Goal: Task Accomplishment & Management: Use online tool/utility

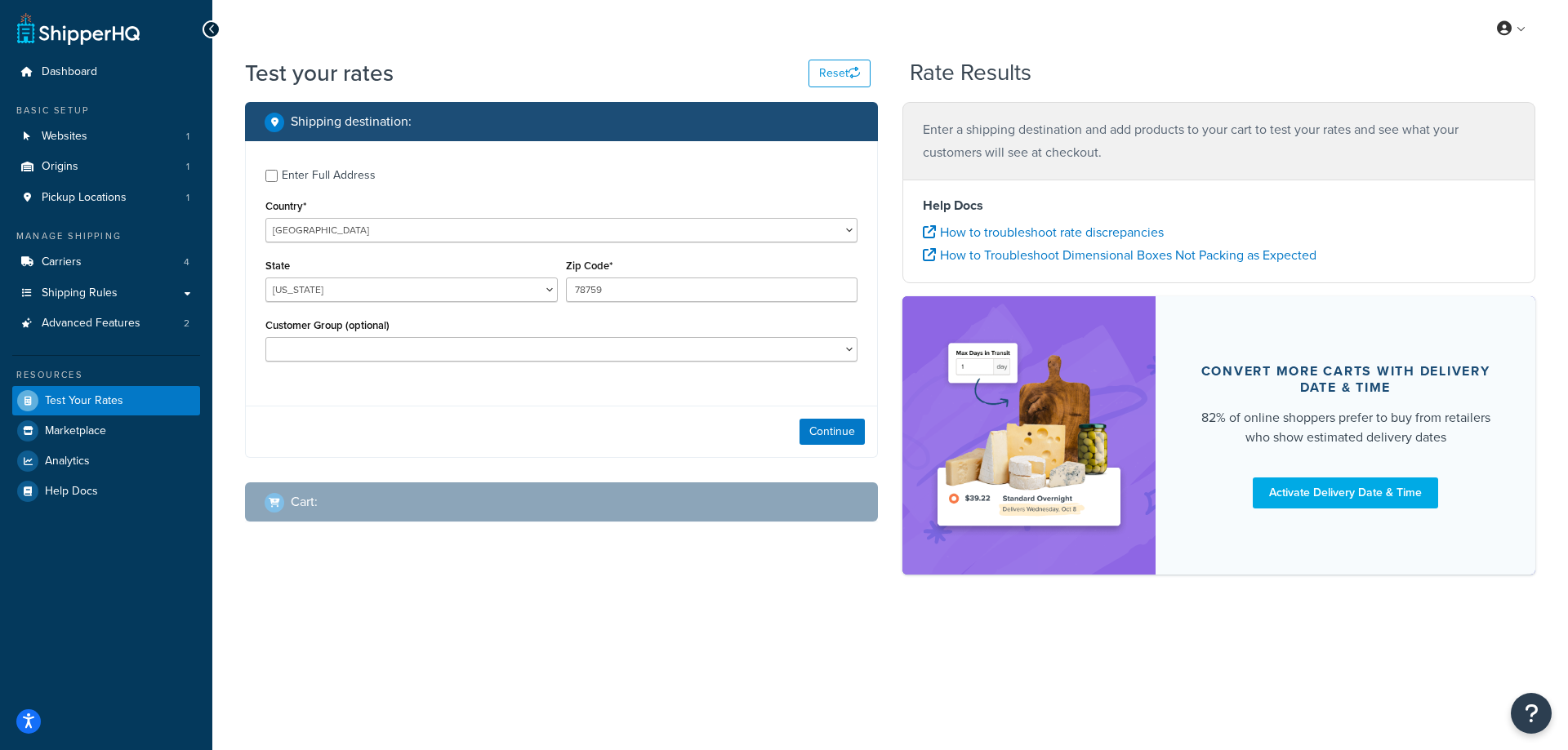
select select "[GEOGRAPHIC_DATA]"
click at [276, 181] on input "Enter Full Address" at bounding box center [271, 176] width 12 height 12
checkbox input "true"
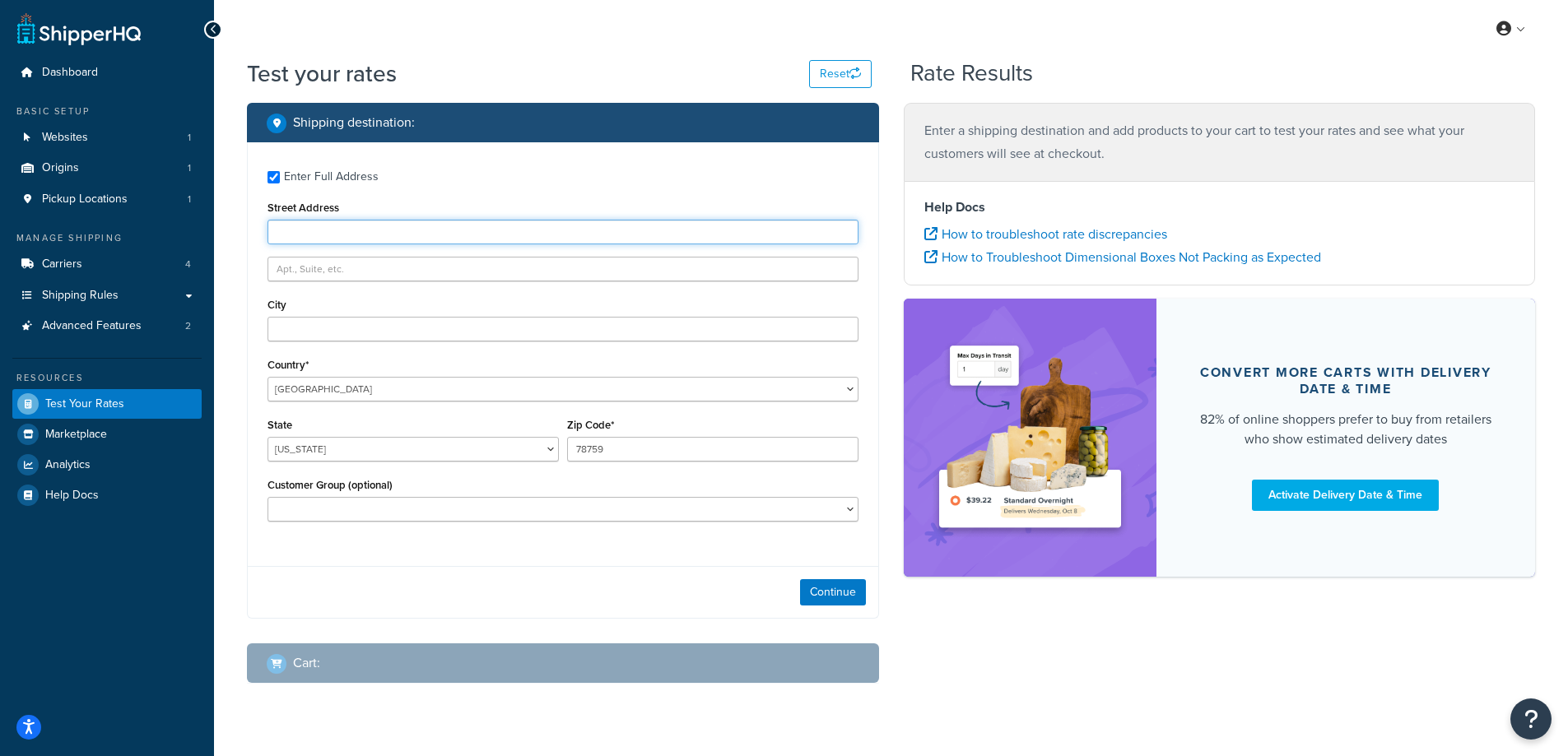
drag, startPoint x: 317, startPoint y: 237, endPoint x: 320, endPoint y: 225, distance: 12.4
click at [317, 237] on input "Street Address" at bounding box center [563, 232] width 591 height 25
paste input "Calle 15 HH 7 Villa Del Ret 4 Ta Seccion Caguas, PR 00725"
type input "Calle 15 HH 7 Villa Del Ret 4 Ta Seccion Caguas, PR 00725"
click at [302, 270] on input "text" at bounding box center [563, 269] width 591 height 25
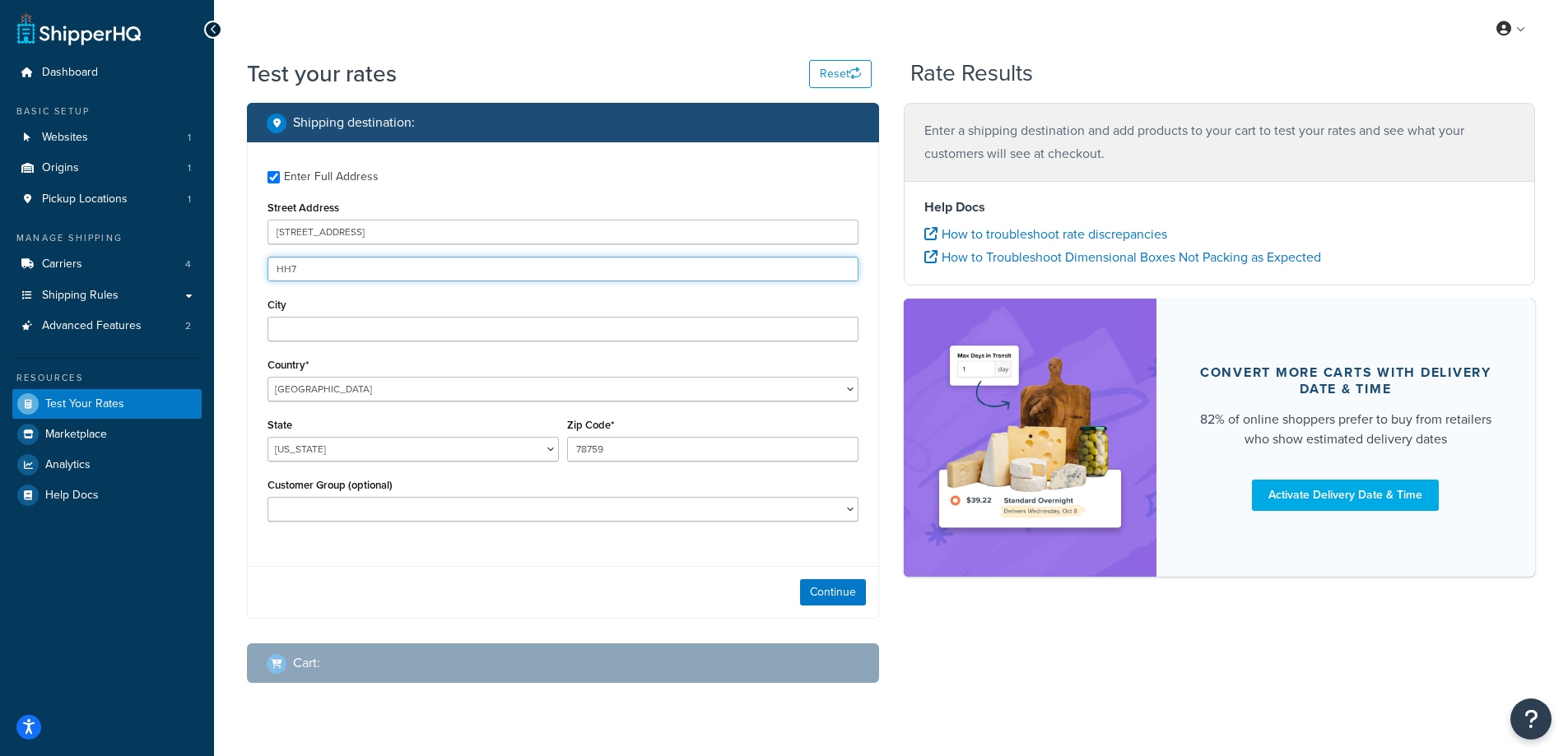
type input "HH7"
drag, startPoint x: 340, startPoint y: 227, endPoint x: 450, endPoint y: 235, distance: 110.3
click at [450, 235] on input "Calle 15 HH 7 Villa Del Ret 4 Ta Seccion Caguas, PR 00725" at bounding box center [563, 232] width 591 height 25
type input "Calle 15 HH 7 Caguas, PR 00725"
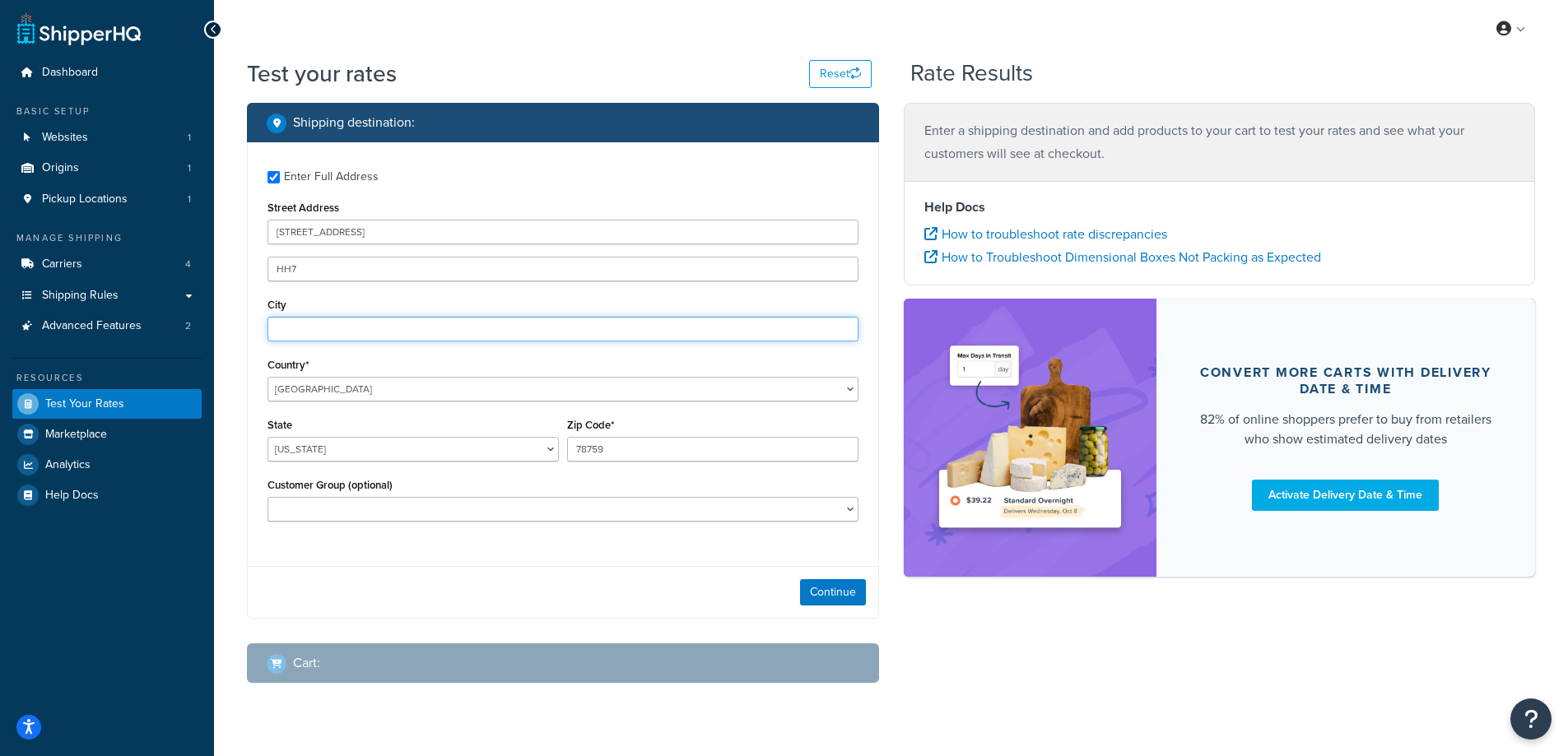
click at [328, 326] on input "City" at bounding box center [563, 329] width 591 height 25
paste input "Villa Del Ret 4 Ta Seccion"
type input "Villa Del Ret 4 Ta Seccion"
click at [672, 456] on input "78759" at bounding box center [713, 449] width 291 height 25
click at [621, 456] on input "78759" at bounding box center [713, 449] width 291 height 25
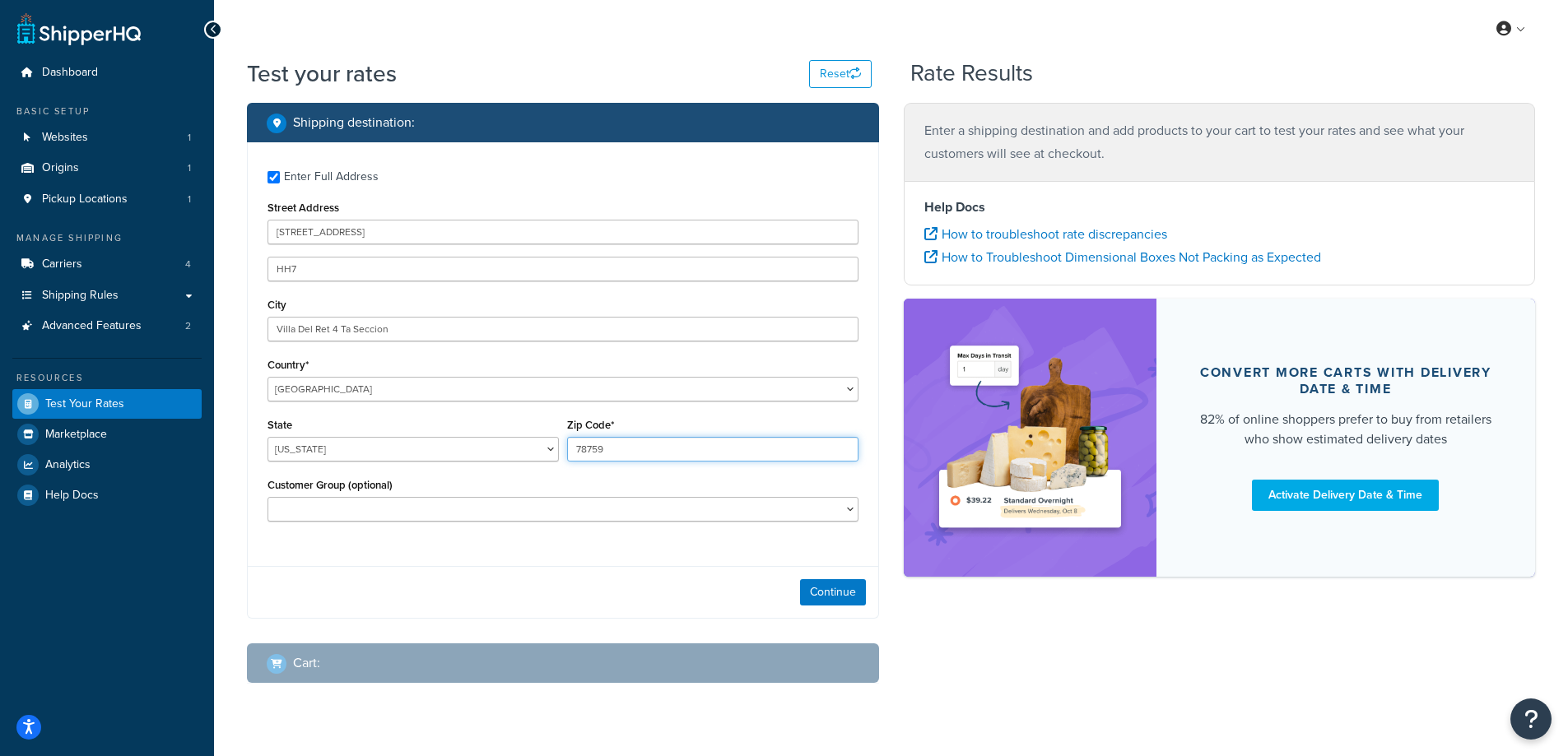
click at [621, 456] on input "78759" at bounding box center [713, 449] width 291 height 25
type input "00725"
click at [484, 441] on select "Alabama Alaska American Samoa Arizona Arkansas Armed Forces Americas Armed Forc…" at bounding box center [413, 449] width 291 height 25
select select "PR"
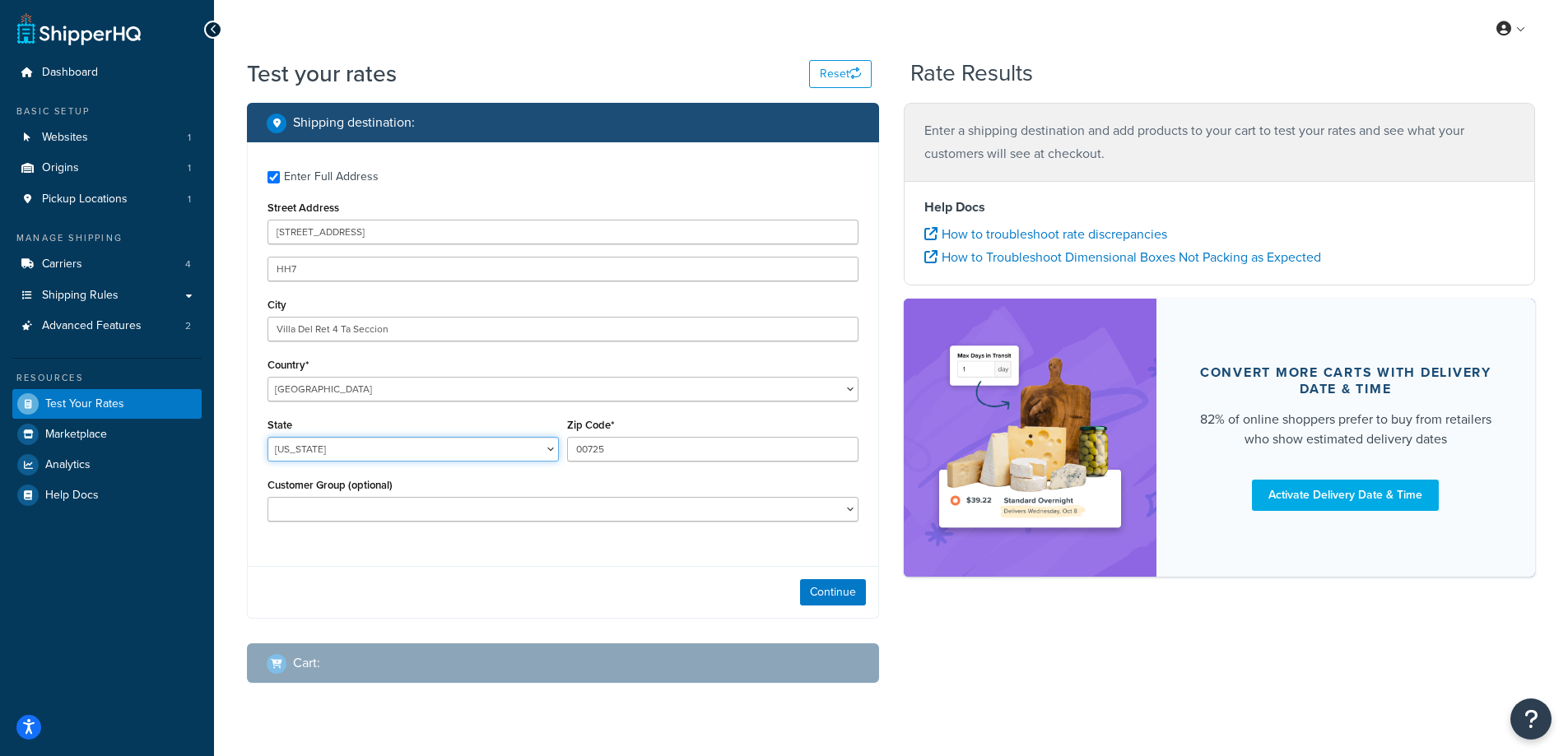
click at [267, 437] on select "Alabama Alaska American Samoa Arizona Arkansas Armed Forces Americas Armed Forc…" at bounding box center [413, 449] width 291 height 25
drag, startPoint x: 340, startPoint y: 233, endPoint x: 450, endPoint y: 244, distance: 110.5
click at [535, 227] on input "Calle 15 HH 7 Caguas, PR 00725" at bounding box center [563, 232] width 591 height 25
type input "Calle 15"
click at [853, 593] on button "Continue" at bounding box center [833, 592] width 66 height 27
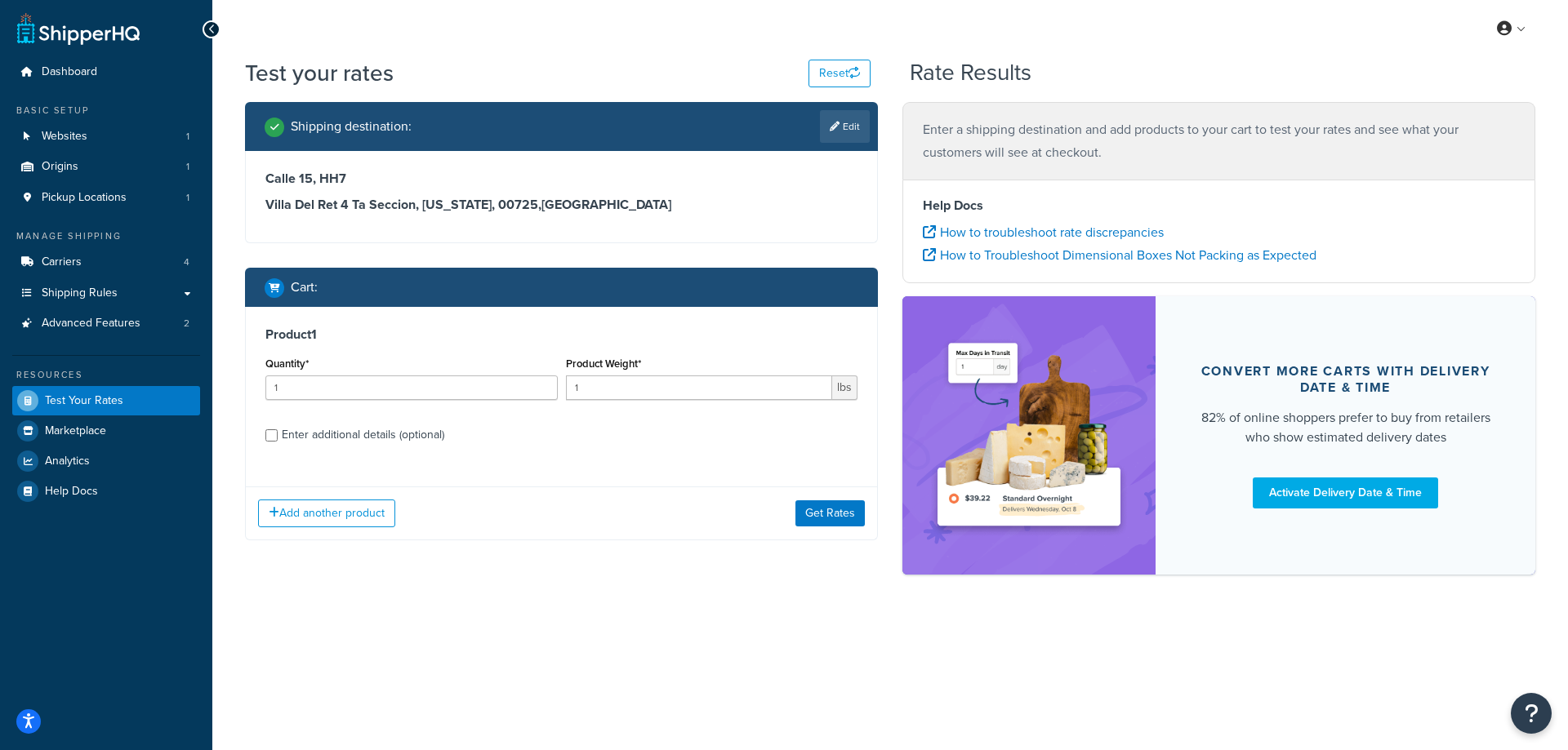
click at [285, 440] on div "Enter additional details (optional)" at bounding box center [362, 435] width 163 height 23
click at [278, 440] on input "Enter additional details (optional)" at bounding box center [271, 436] width 12 height 12
checkbox input "true"
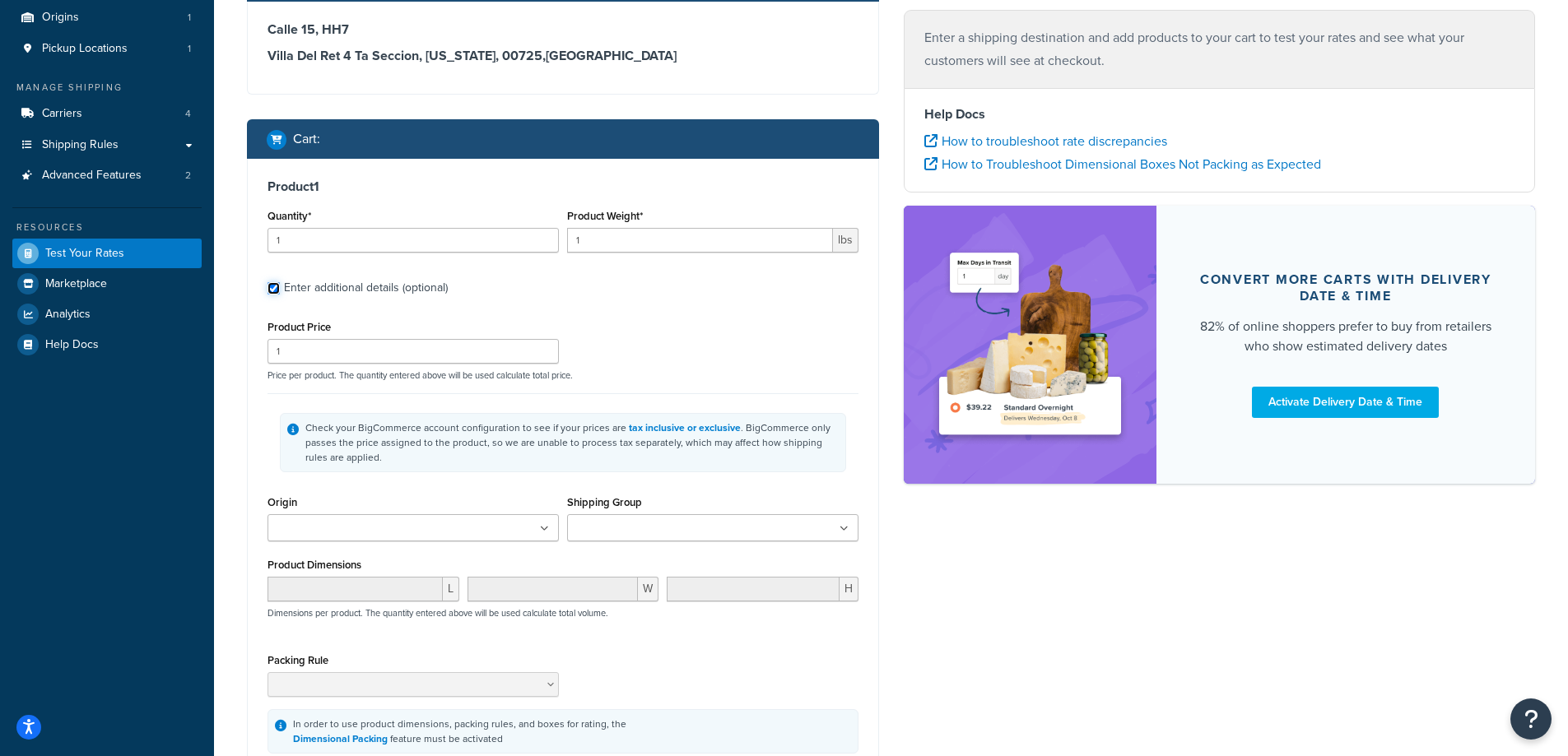
scroll to position [282, 0]
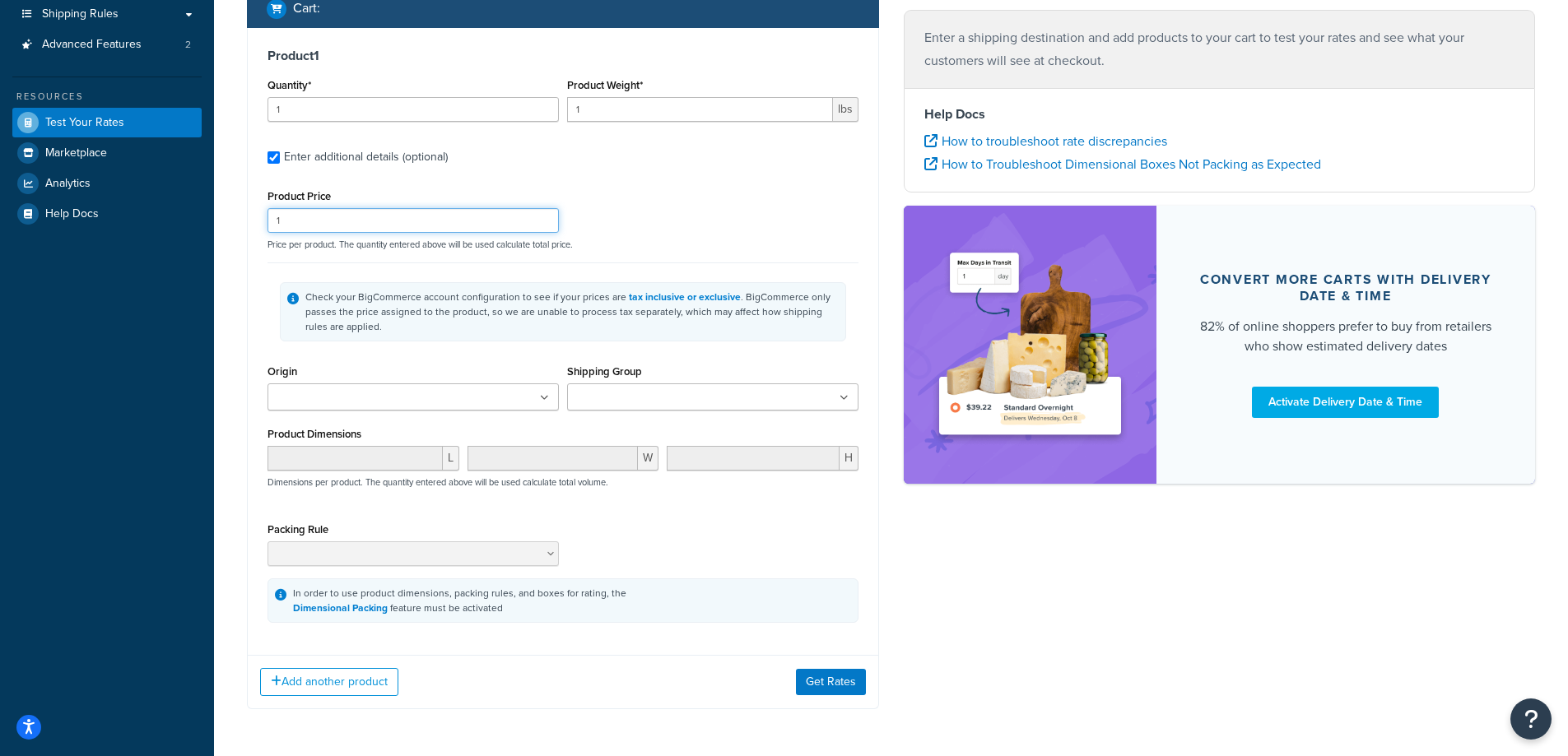
click at [312, 223] on input "1" at bounding box center [413, 220] width 291 height 25
type input "100"
click at [493, 393] on ul at bounding box center [413, 397] width 291 height 27
click at [612, 394] on ul at bounding box center [713, 397] width 291 height 27
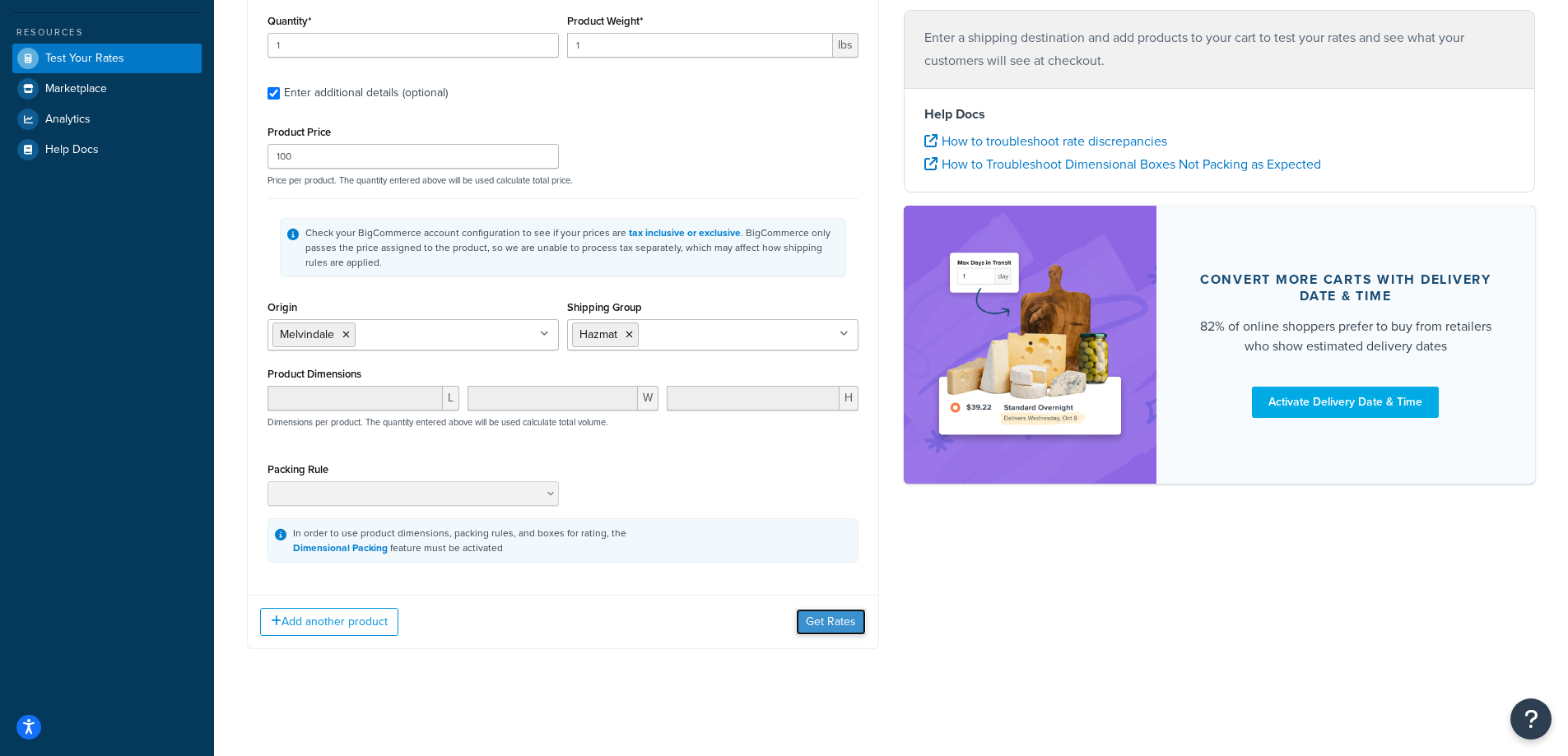
click at [838, 616] on button "Get Rates" at bounding box center [830, 622] width 70 height 27
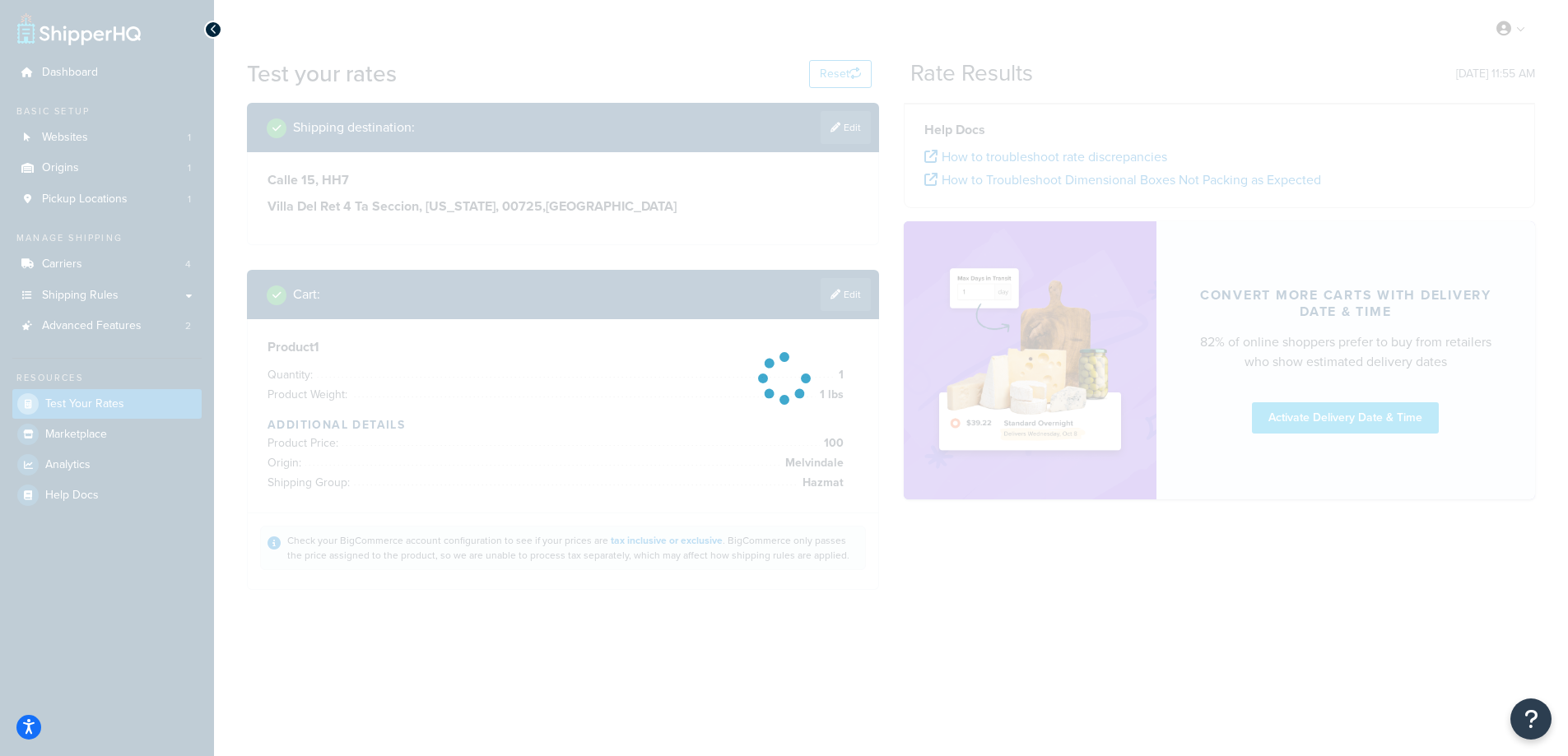
scroll to position [0, 0]
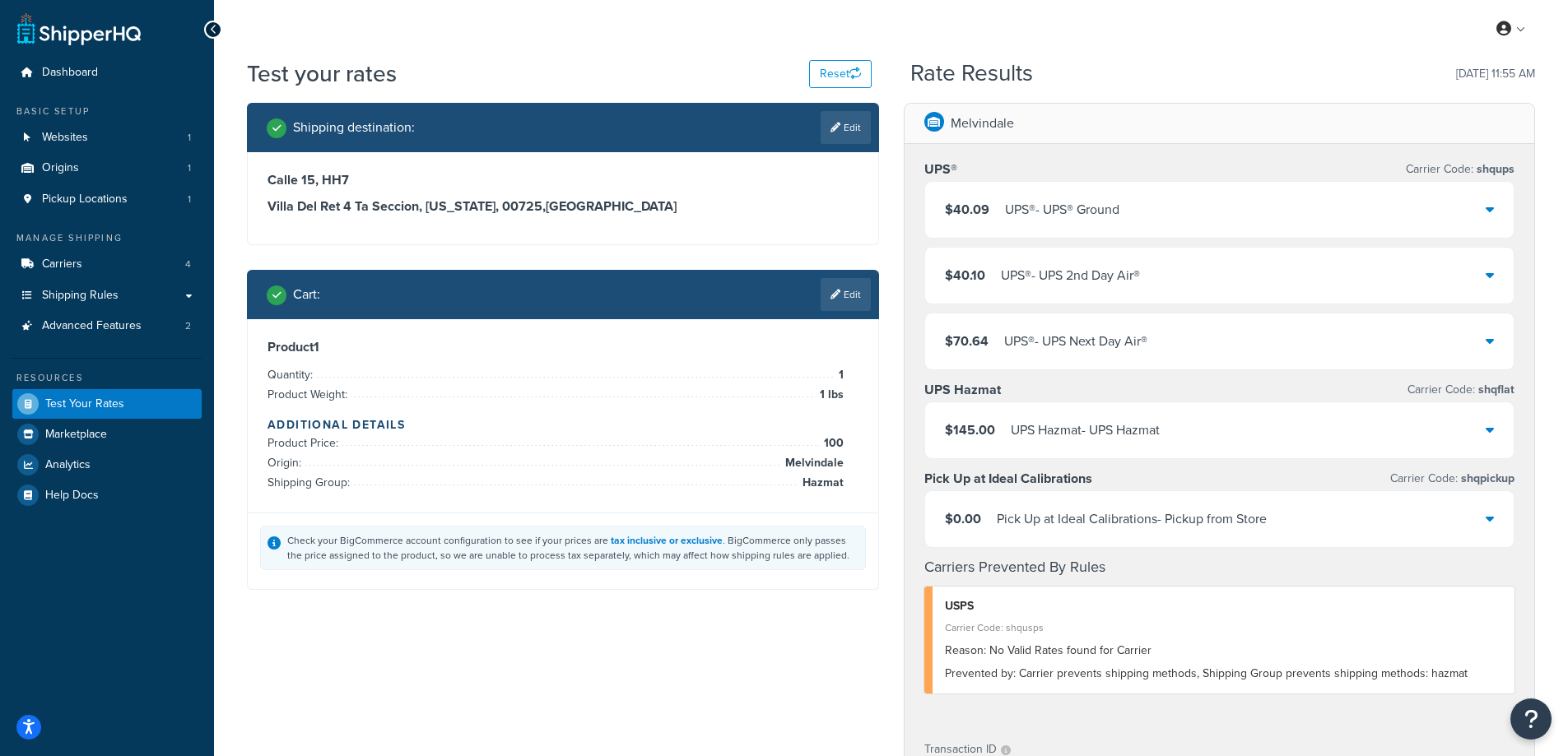
click at [852, 297] on link "Edit" at bounding box center [846, 295] width 50 height 33
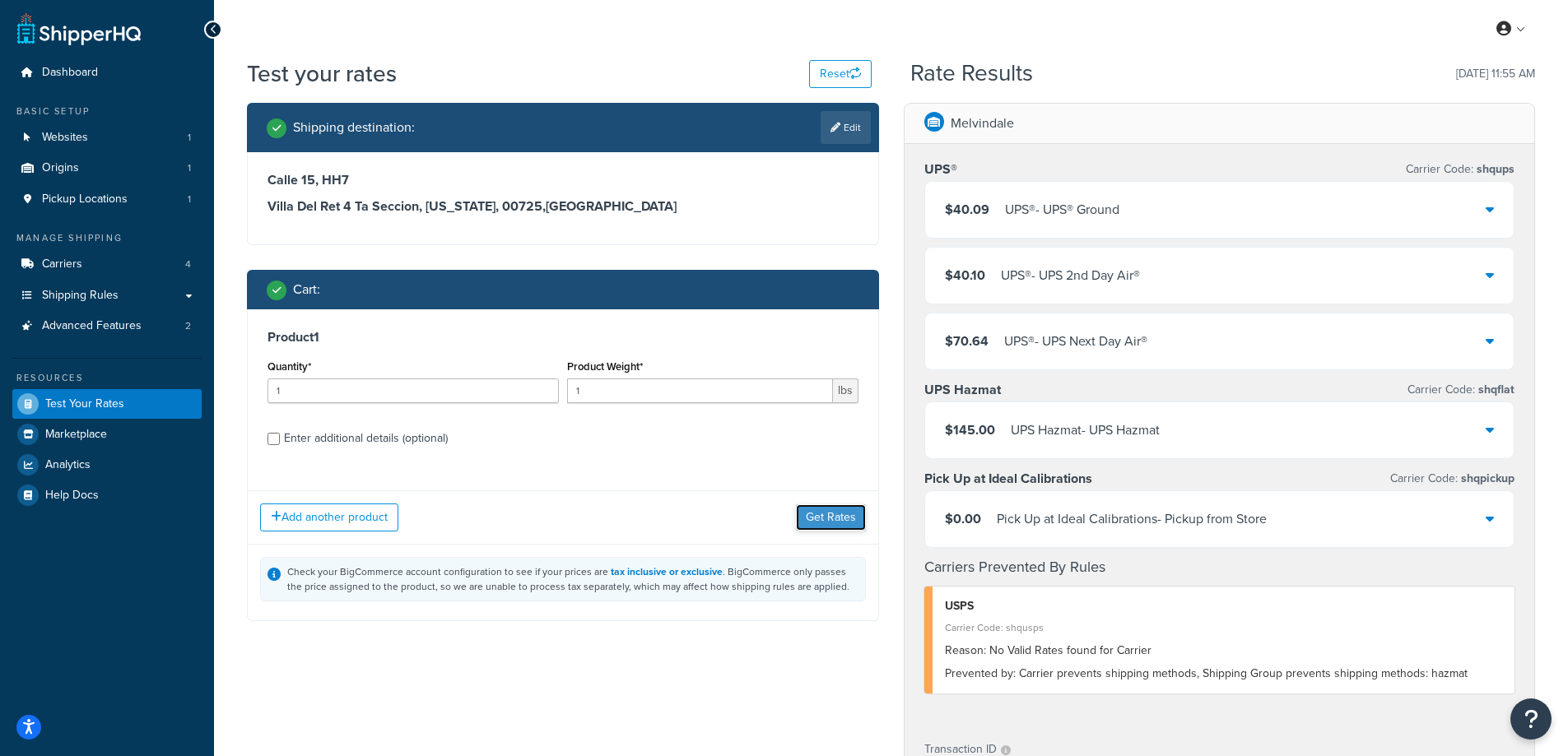
click at [826, 515] on button "Get Rates" at bounding box center [830, 517] width 70 height 27
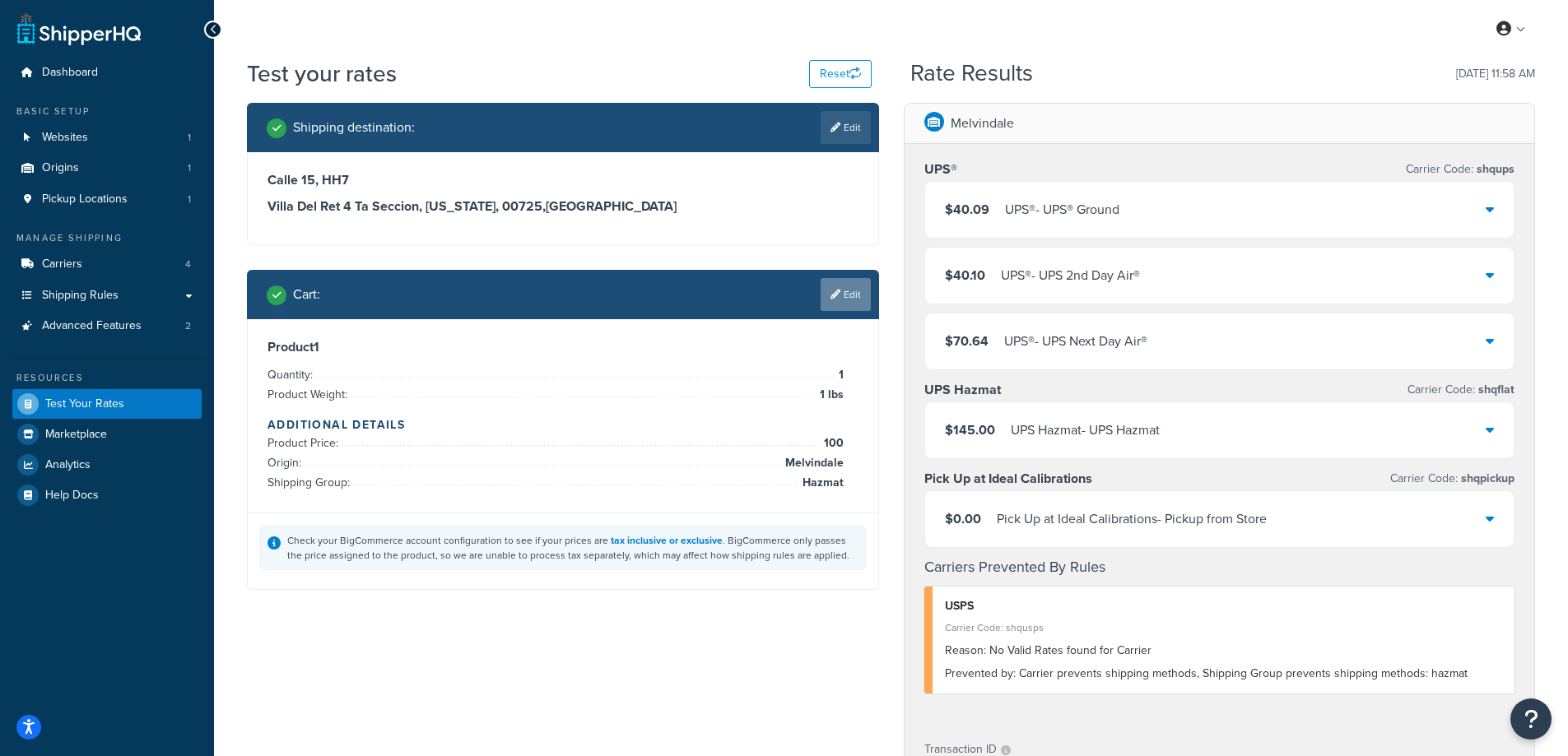
click at [841, 283] on link "Edit" at bounding box center [846, 295] width 50 height 33
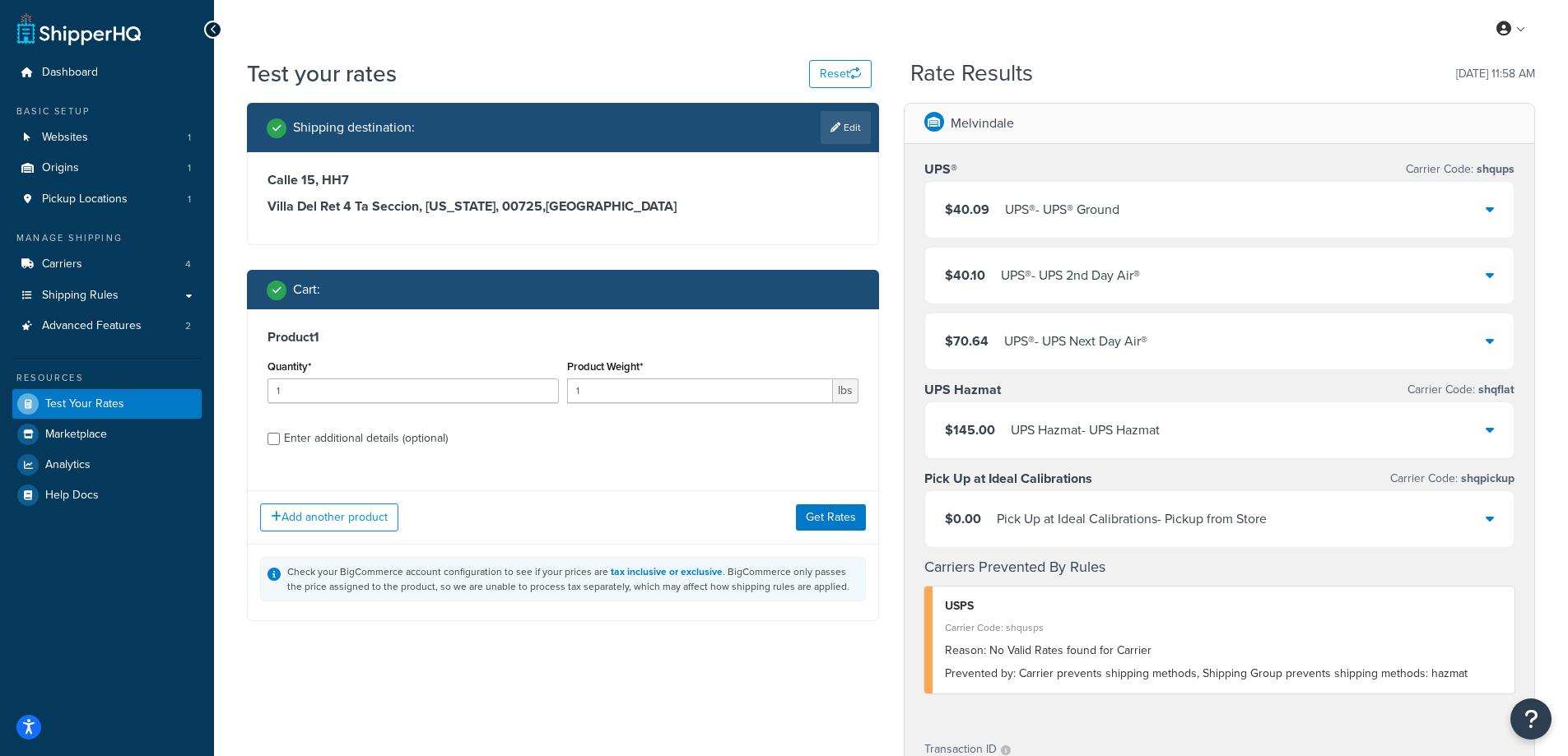
click at [292, 436] on div "Enter additional details (optional)" at bounding box center [365, 438] width 164 height 23
click at [280, 436] on input "Enter additional details (optional)" at bounding box center [273, 439] width 12 height 12
checkbox input "true"
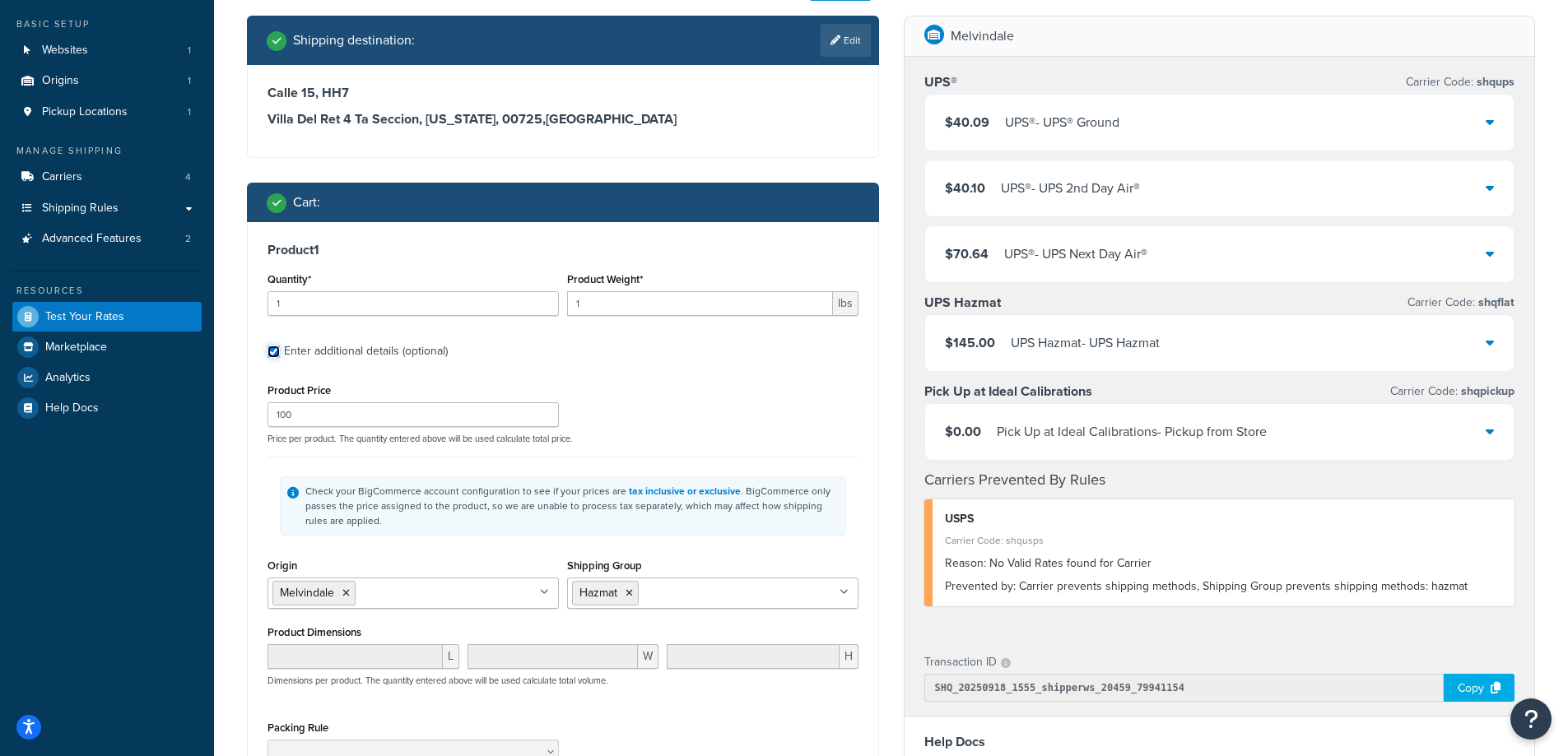
scroll to position [109, 0]
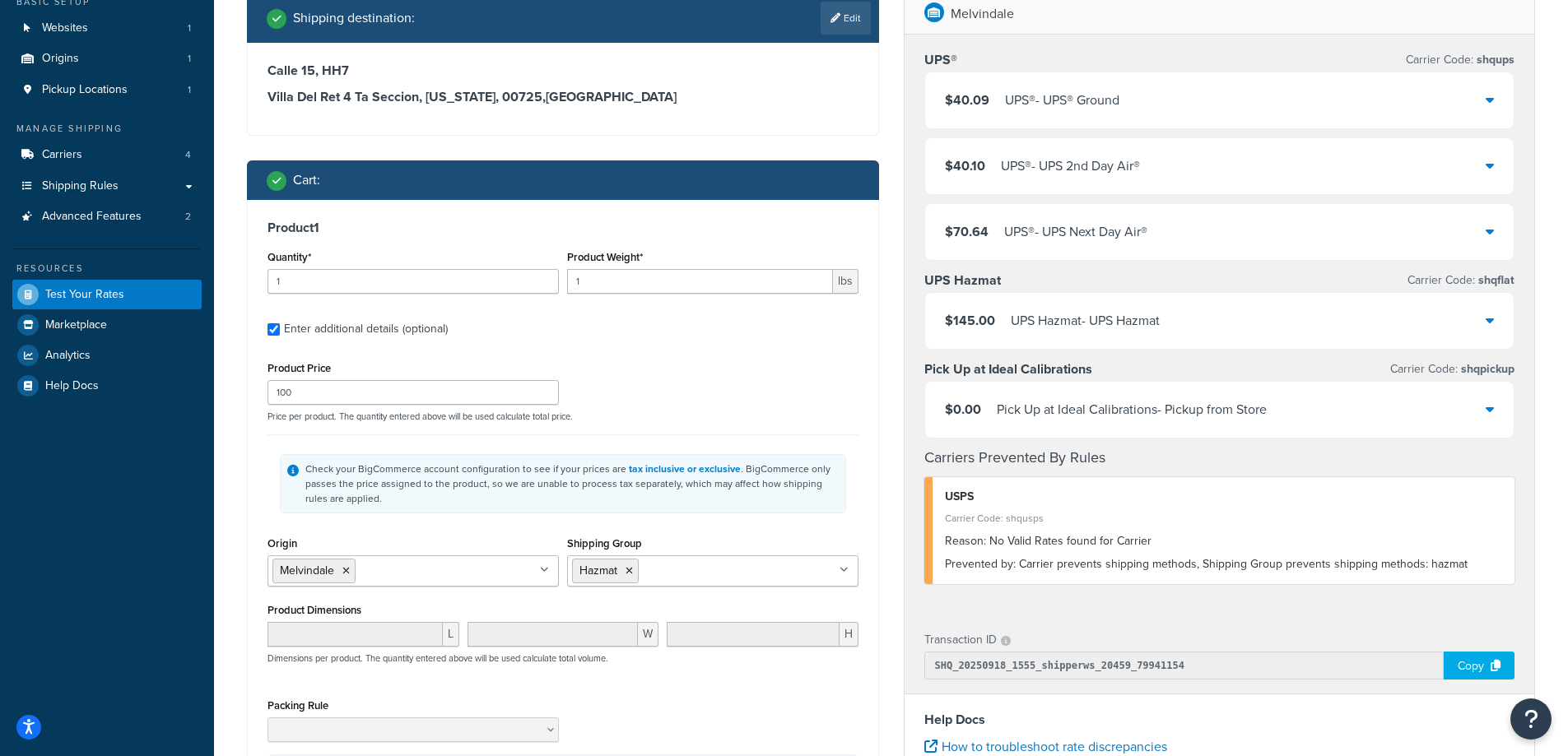
click at [323, 379] on div "Product Price 100" at bounding box center [413, 381] width 291 height 48
drag, startPoint x: 339, startPoint y: 393, endPoint x: 296, endPoint y: 400, distance: 43.6
click at [328, 396] on input "100" at bounding box center [413, 392] width 291 height 25
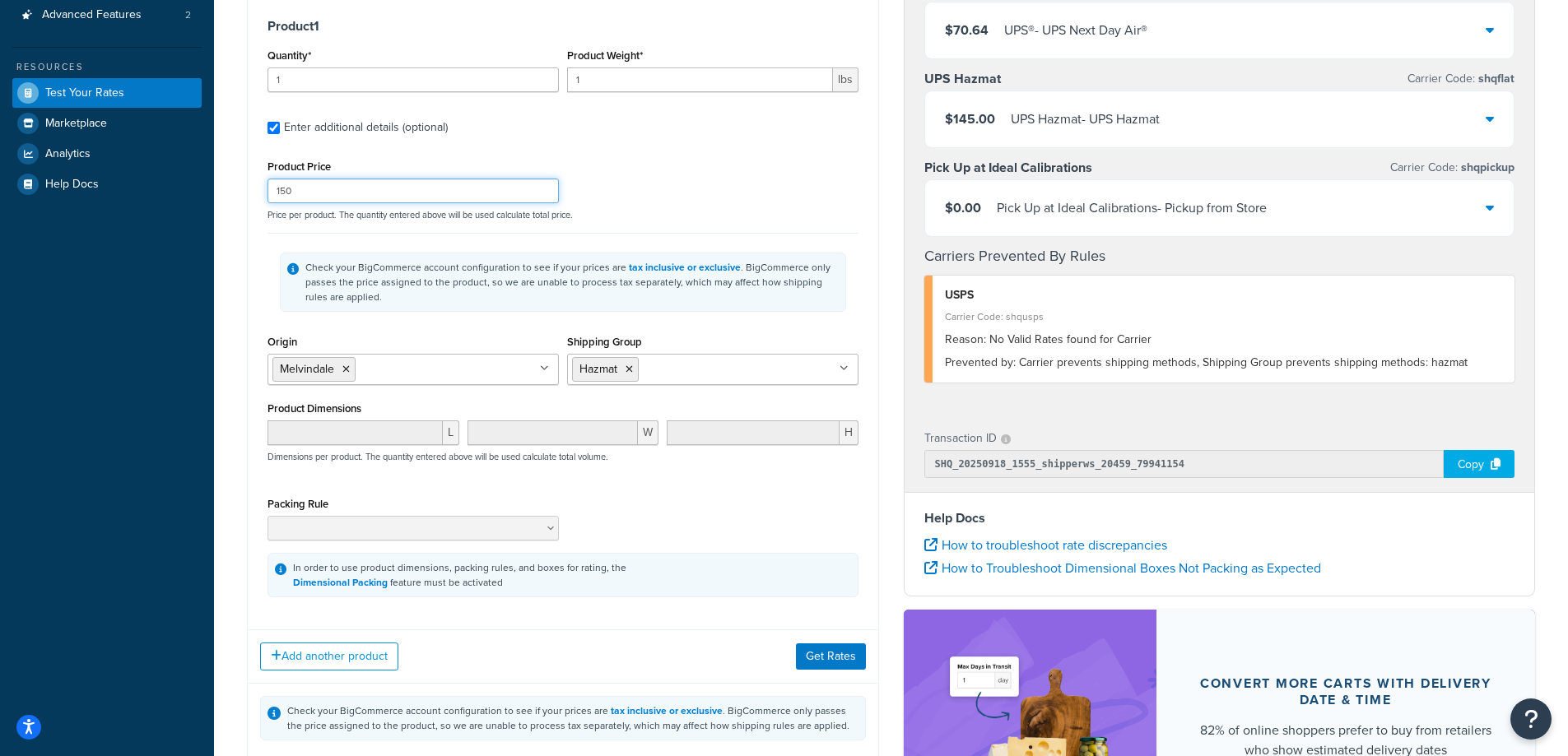
scroll to position [541, 0]
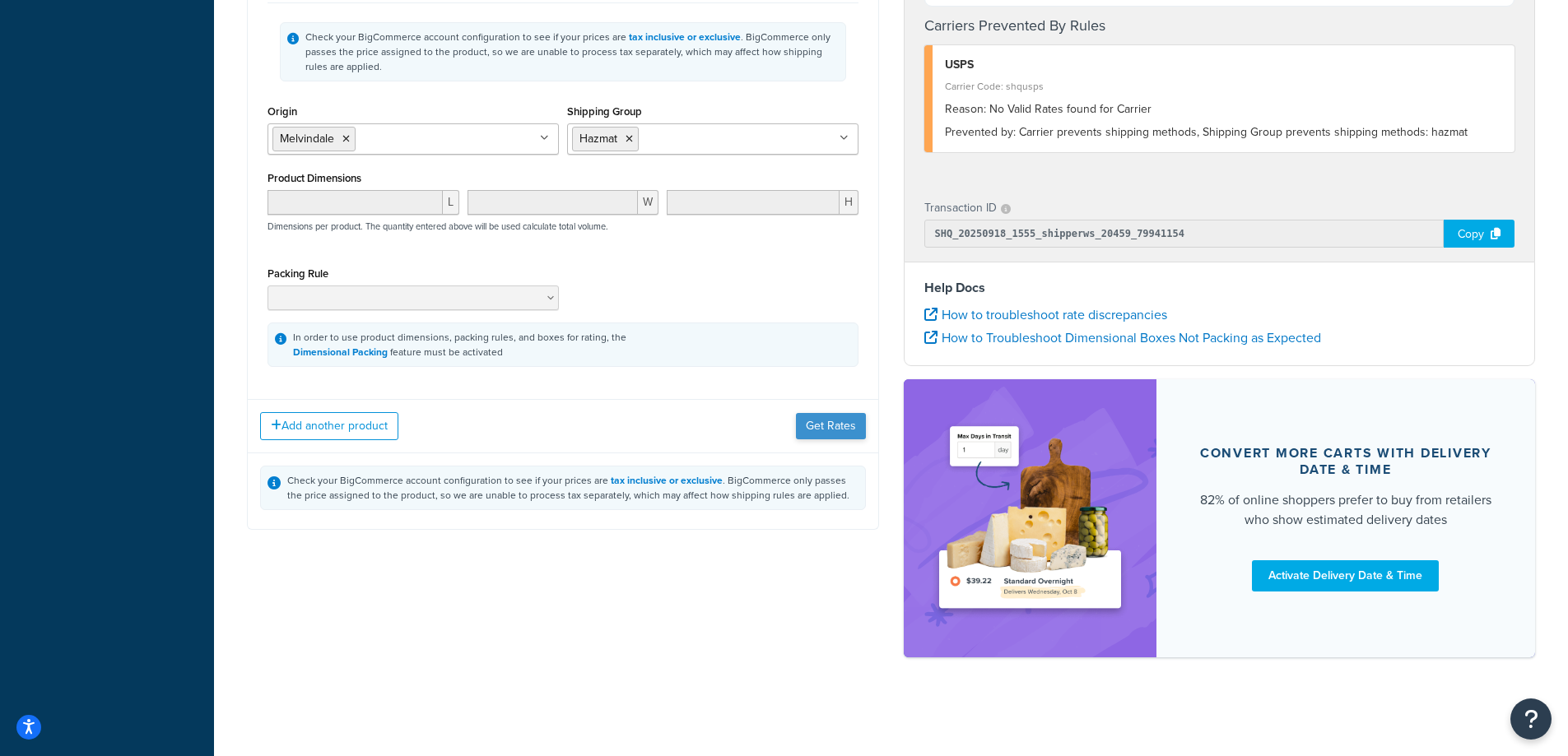
type input "150"
click at [850, 427] on button "Get Rates" at bounding box center [830, 426] width 70 height 27
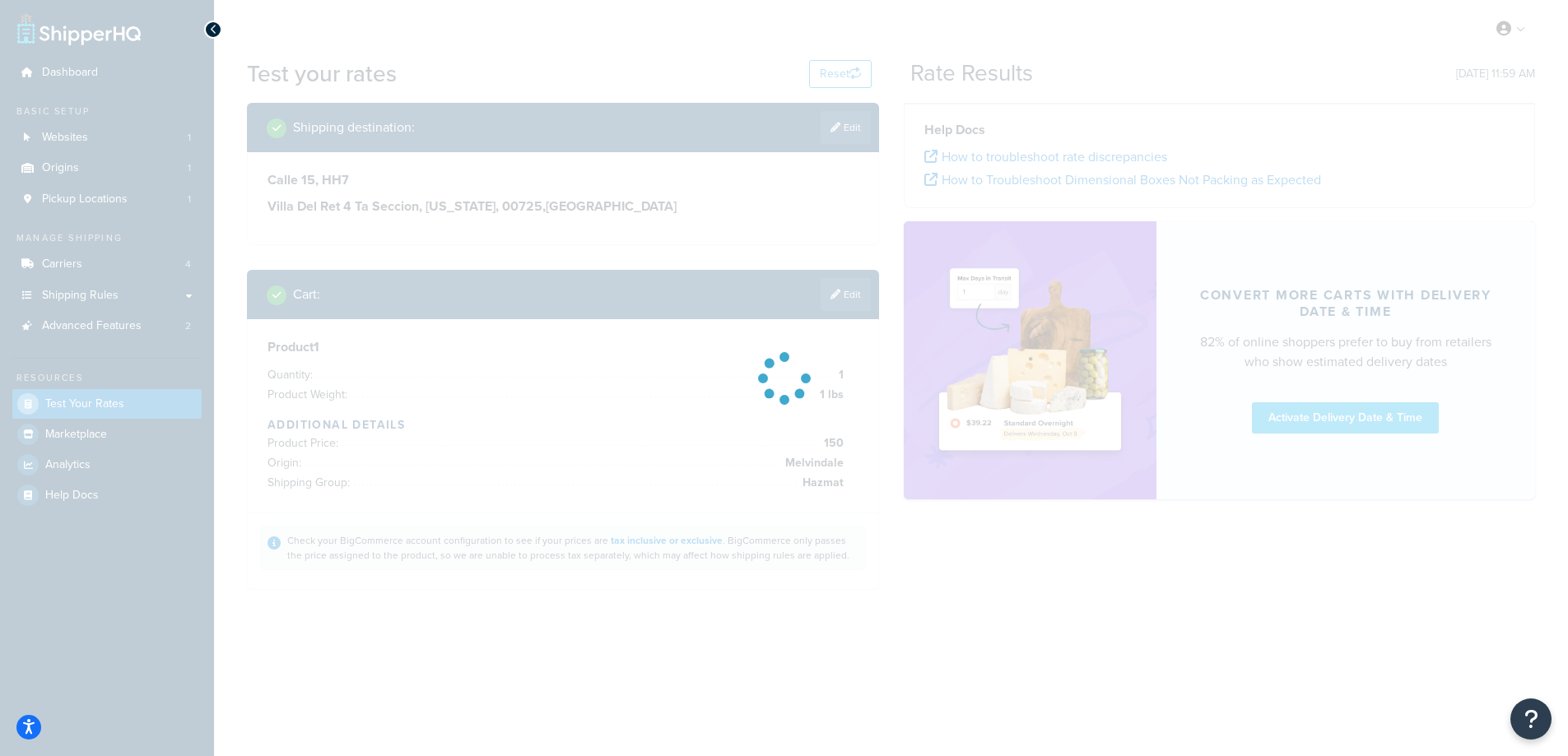
scroll to position [0, 0]
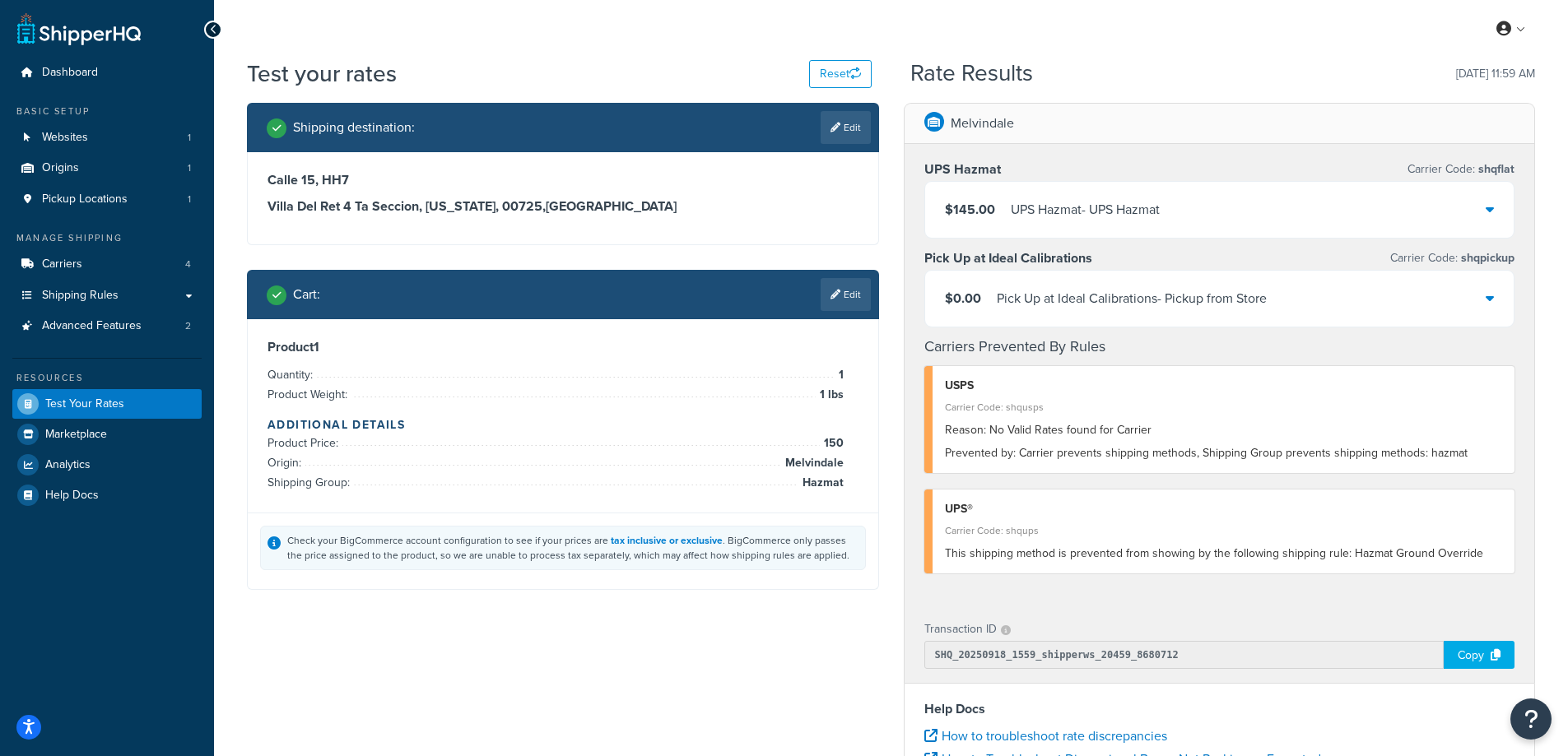
drag, startPoint x: 1136, startPoint y: 148, endPoint x: 1129, endPoint y: 154, distance: 9.2
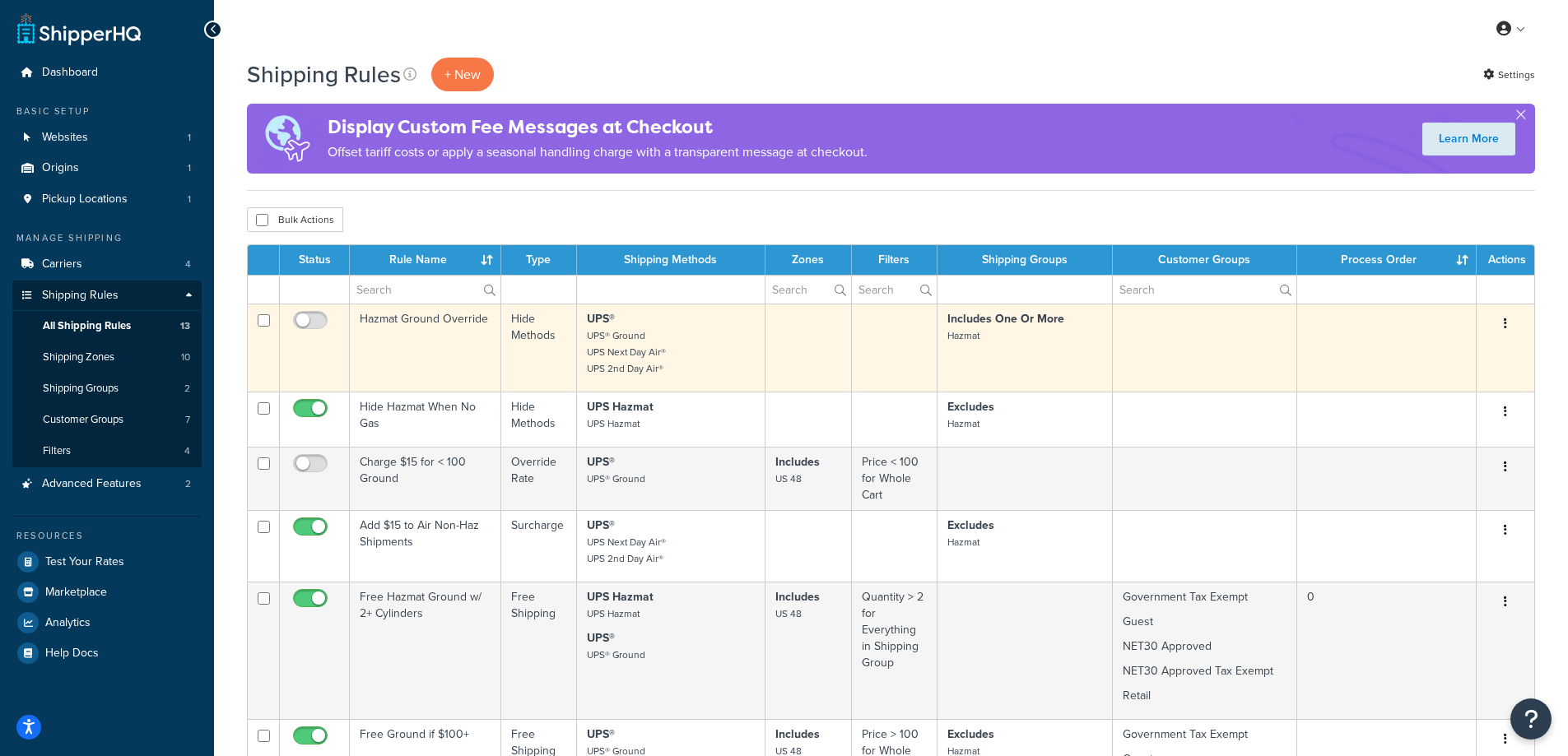
click at [454, 352] on td "Hazmat Ground Override" at bounding box center [426, 347] width 151 height 88
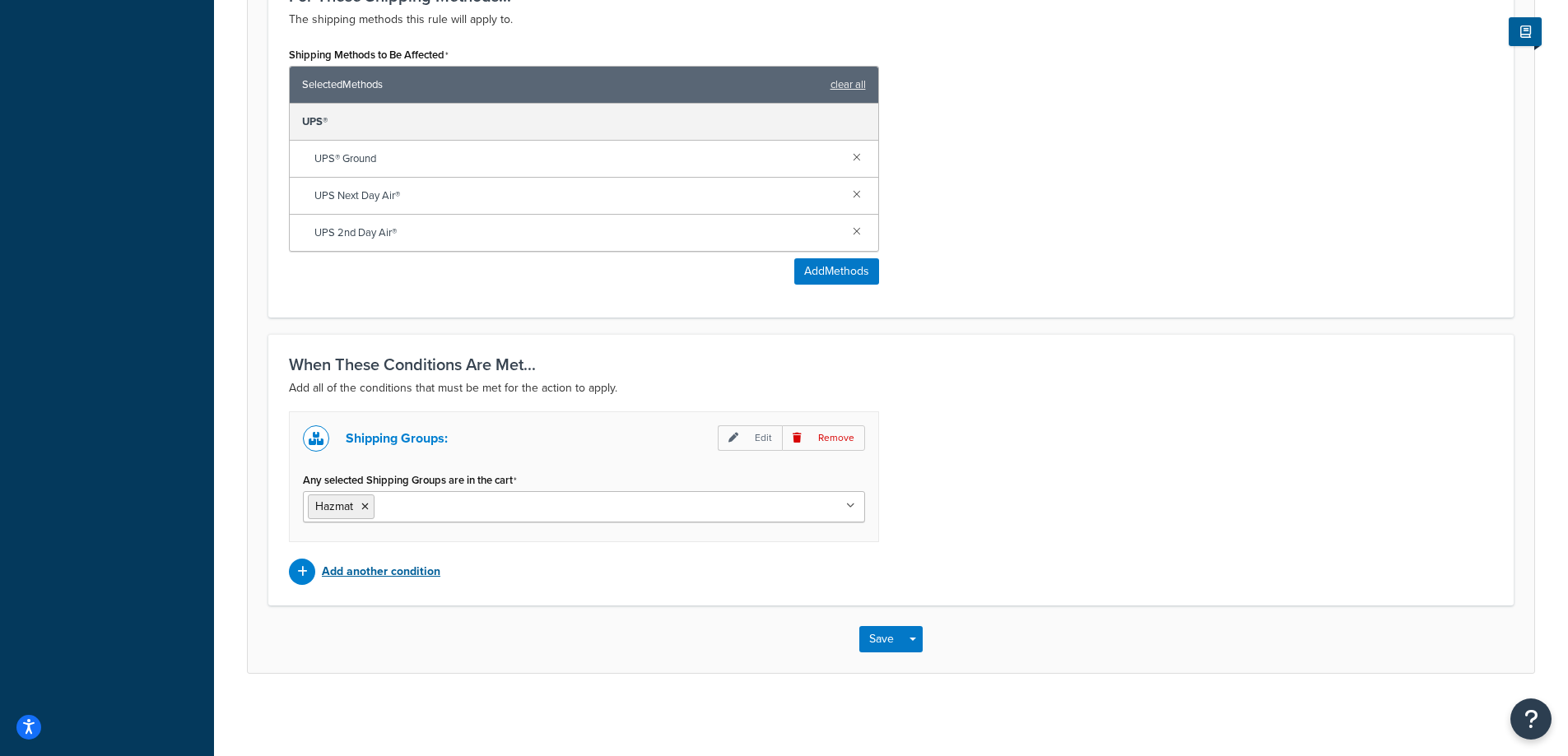
click at [363, 572] on p "Add another condition" at bounding box center [381, 571] width 119 height 23
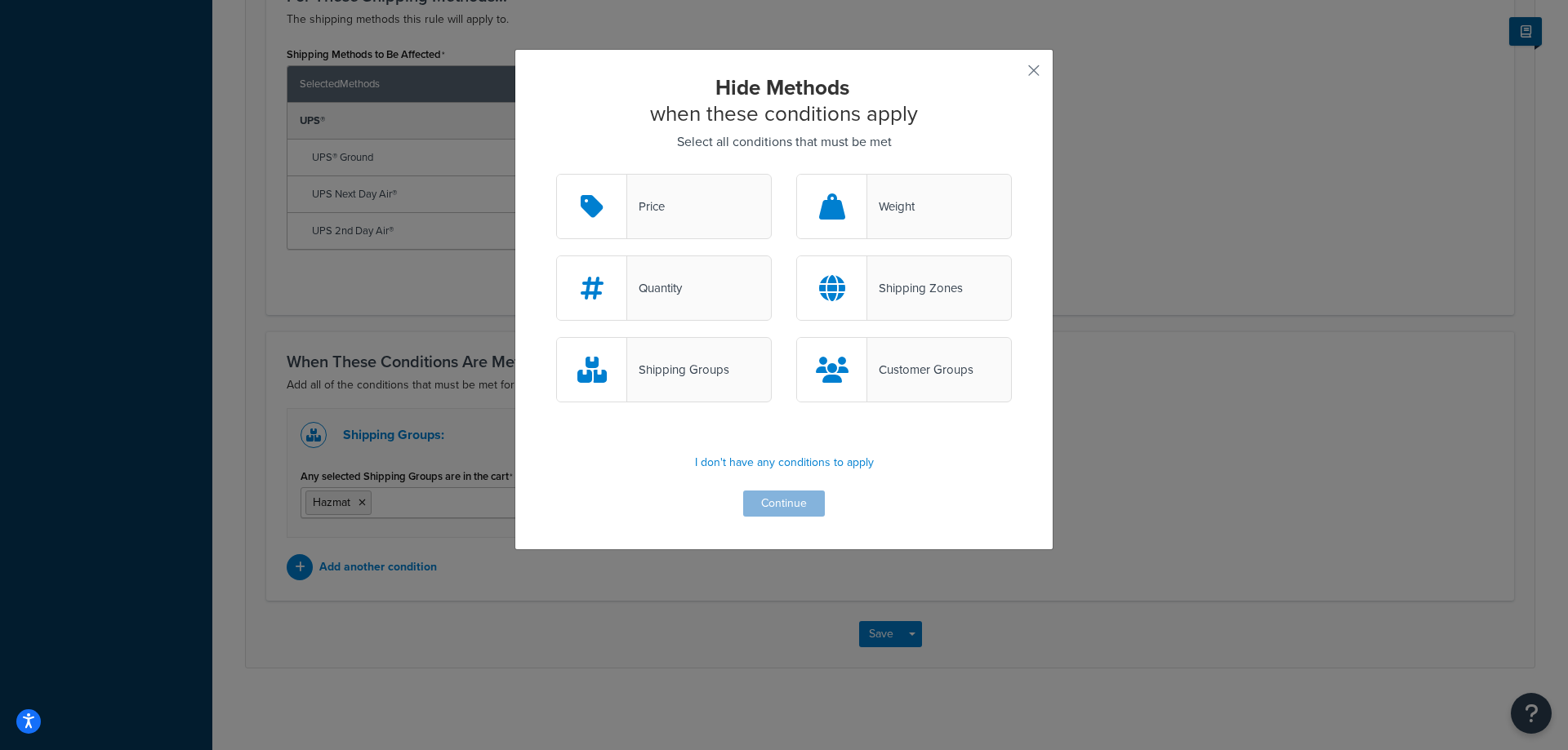
click at [891, 285] on div "Shipping Zones" at bounding box center [915, 288] width 95 height 23
click at [0, 0] on input "Shipping Zones" at bounding box center [0, 0] width 0 height 0
click at [772, 509] on button "Continue" at bounding box center [784, 504] width 82 height 26
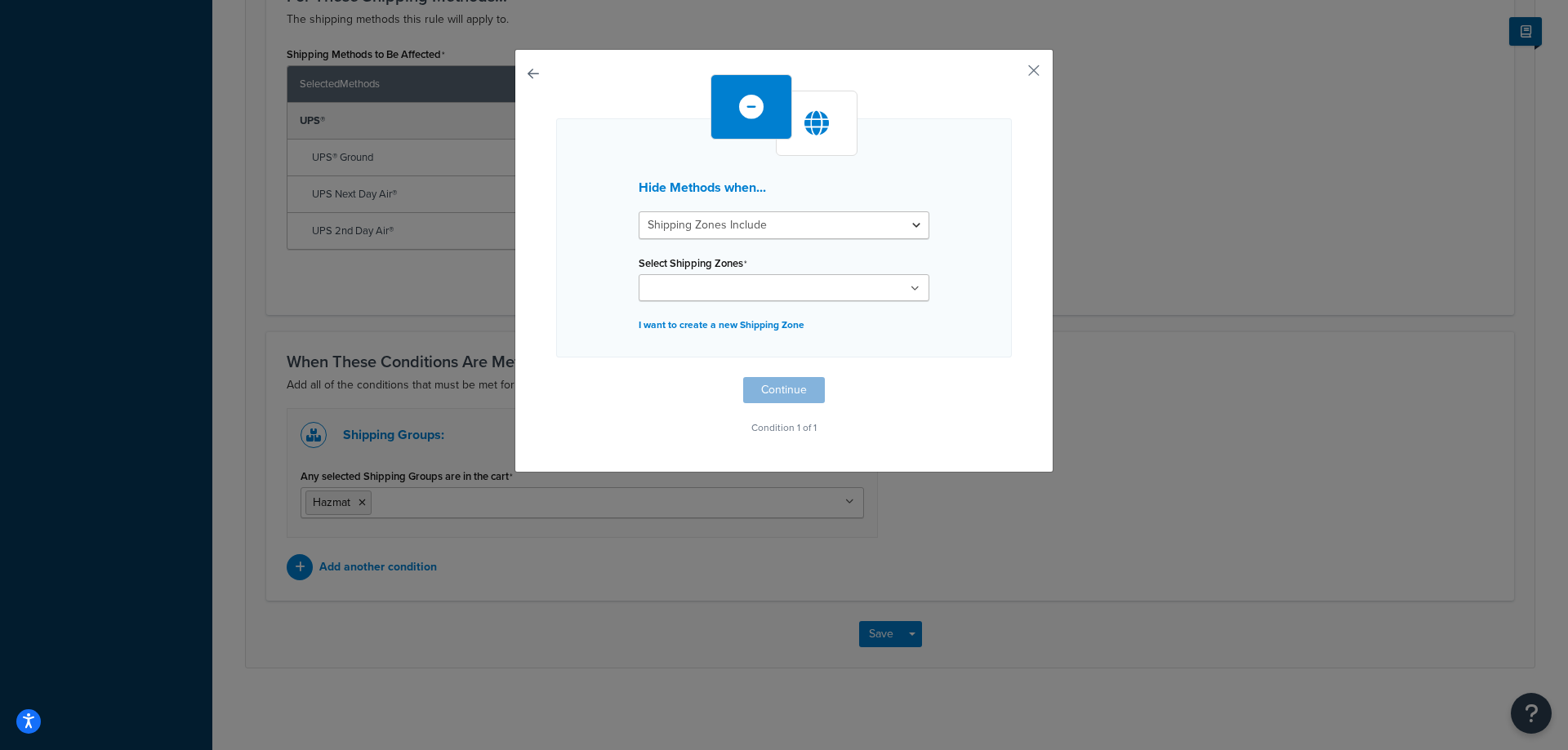
click at [709, 293] on input "Select Shipping Zones" at bounding box center [716, 288] width 145 height 18
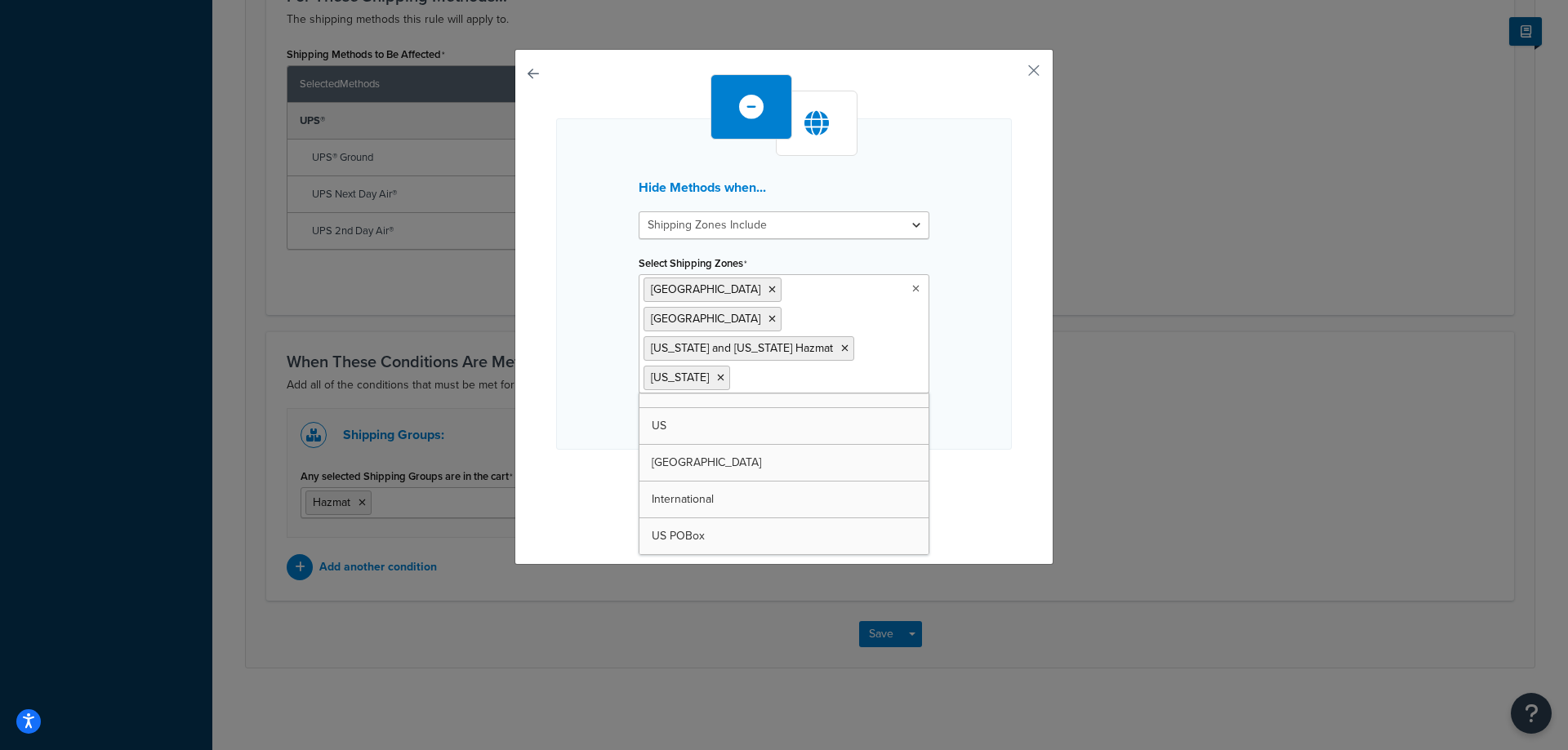
scroll to position [58, 0]
drag, startPoint x: 720, startPoint y: 402, endPoint x: 1000, endPoint y: 434, distance: 281.8
click at [1004, 433] on div "Hide Methods when... Shipping Zones Include Shipping Zones Do Not Include Selec…" at bounding box center [784, 303] width 455 height 457
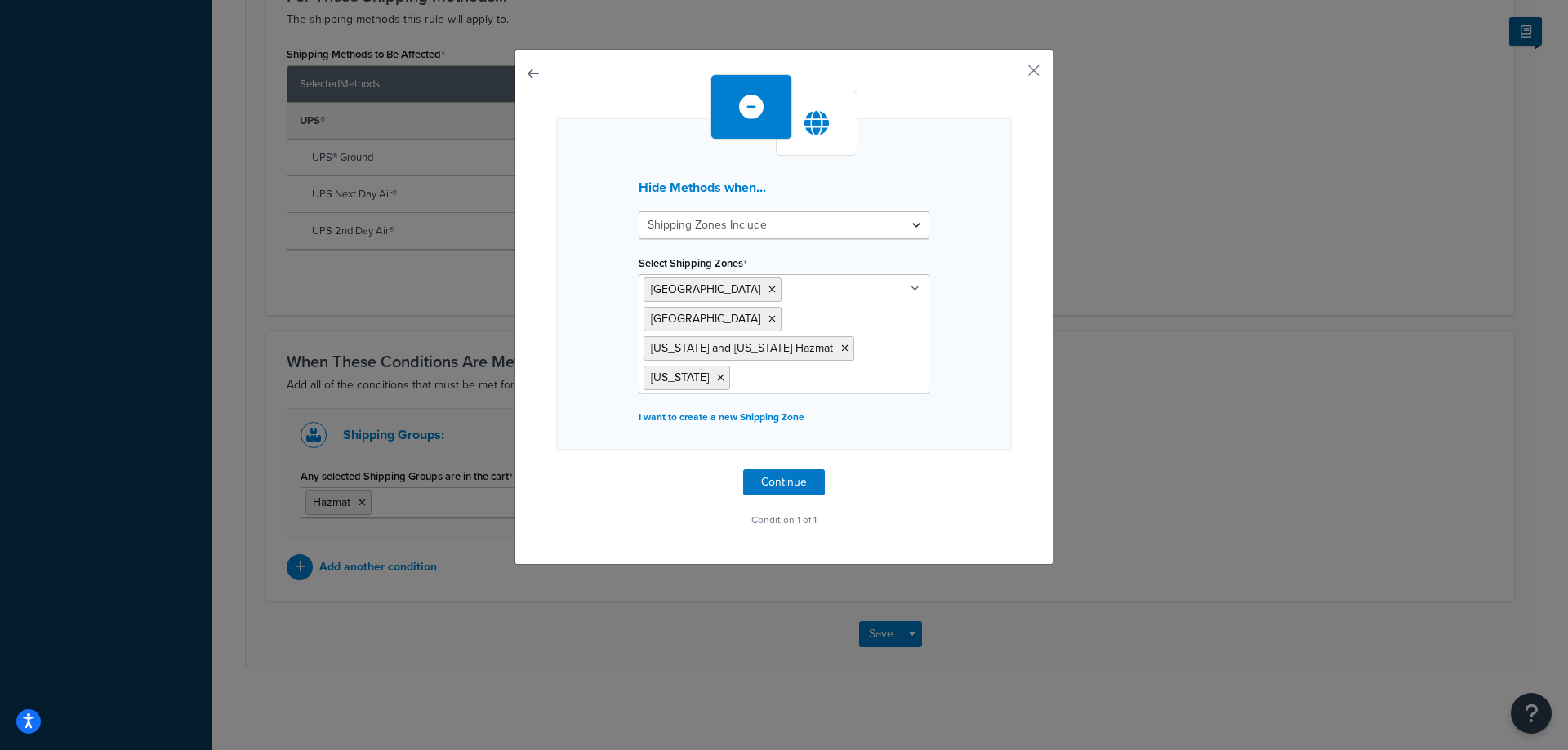
click at [745, 368] on input "Select Shipping Zones" at bounding box center [807, 377] width 145 height 18
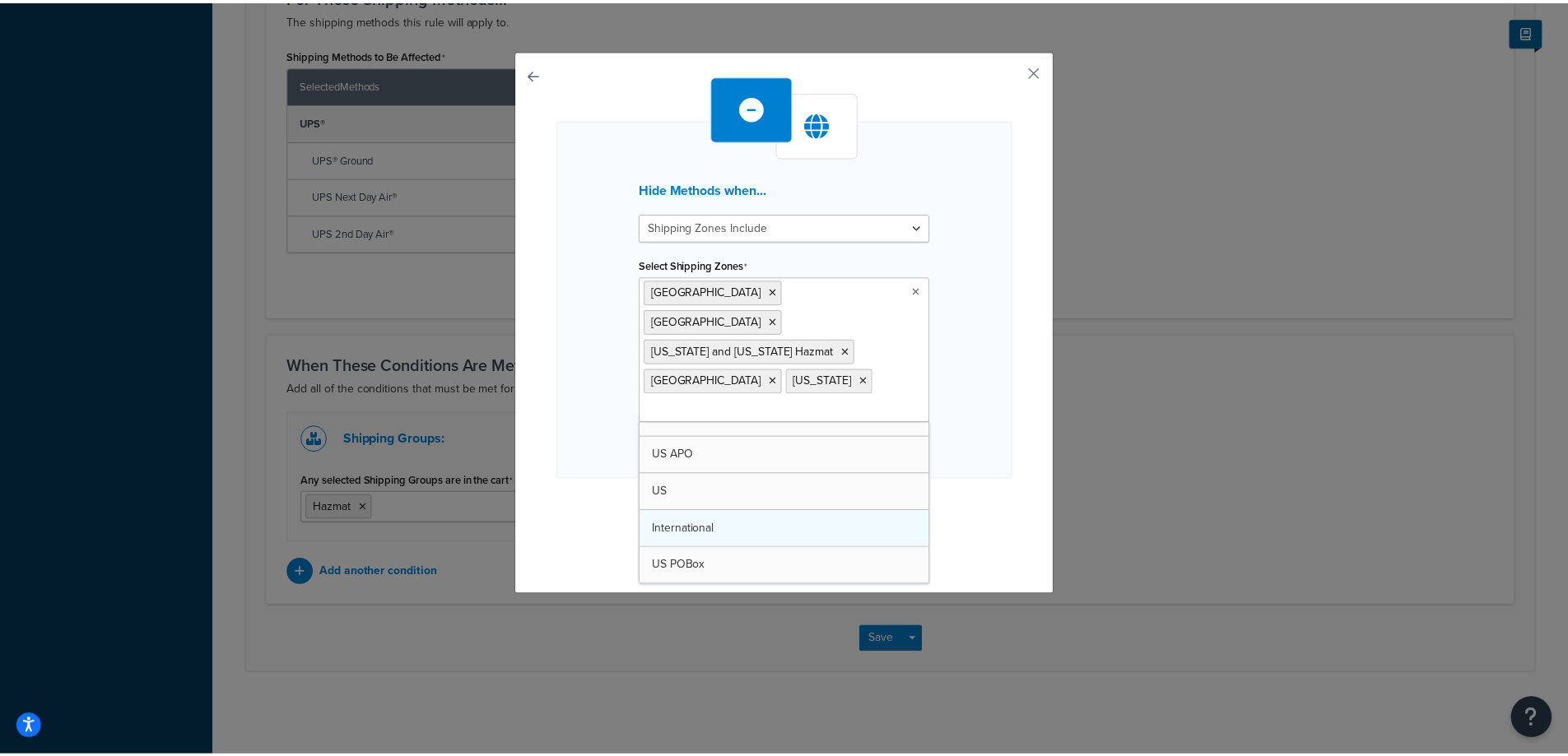
scroll to position [0, 0]
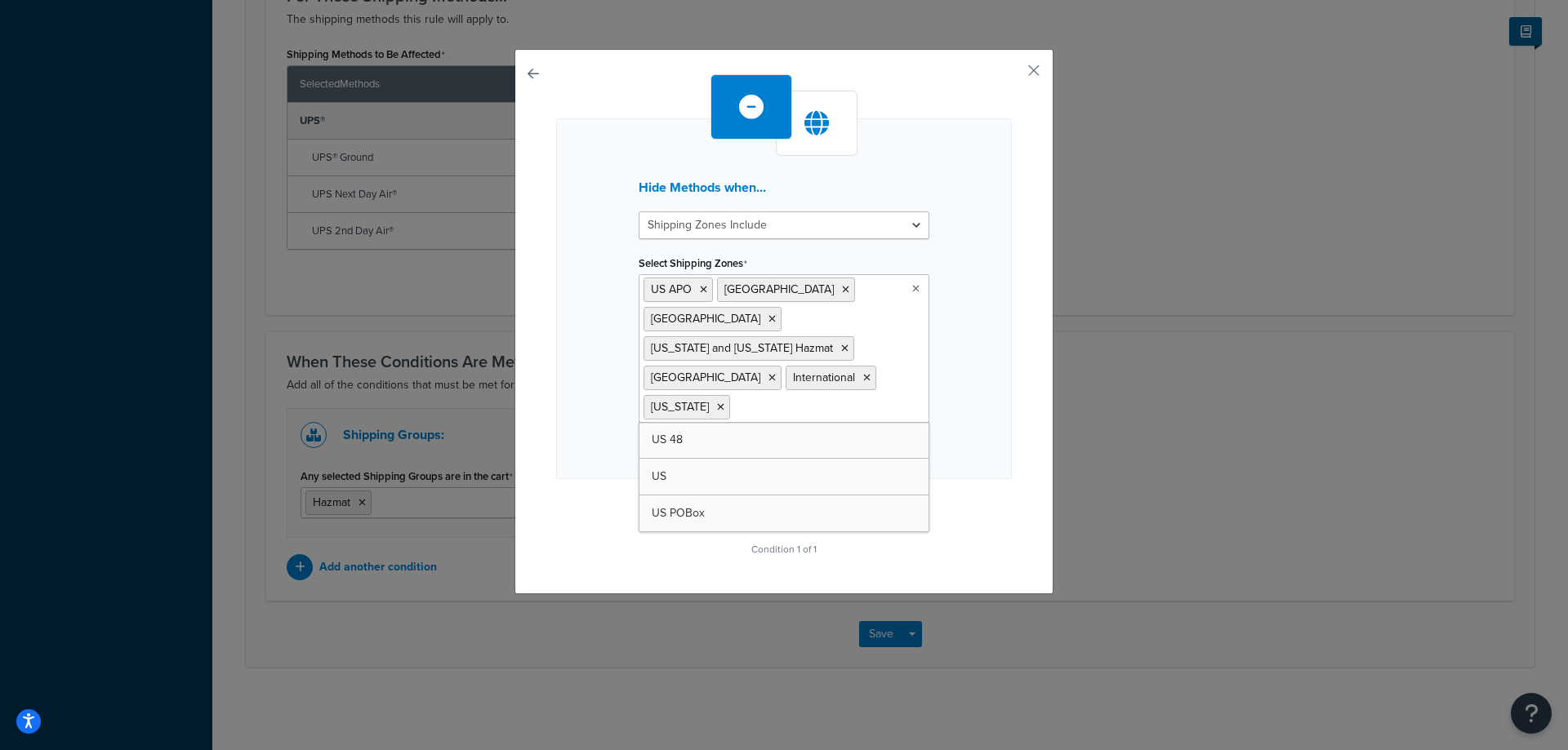
click at [991, 538] on p "Condition 1 of 1" at bounding box center [784, 549] width 455 height 23
click at [779, 499] on button "Continue" at bounding box center [784, 511] width 82 height 26
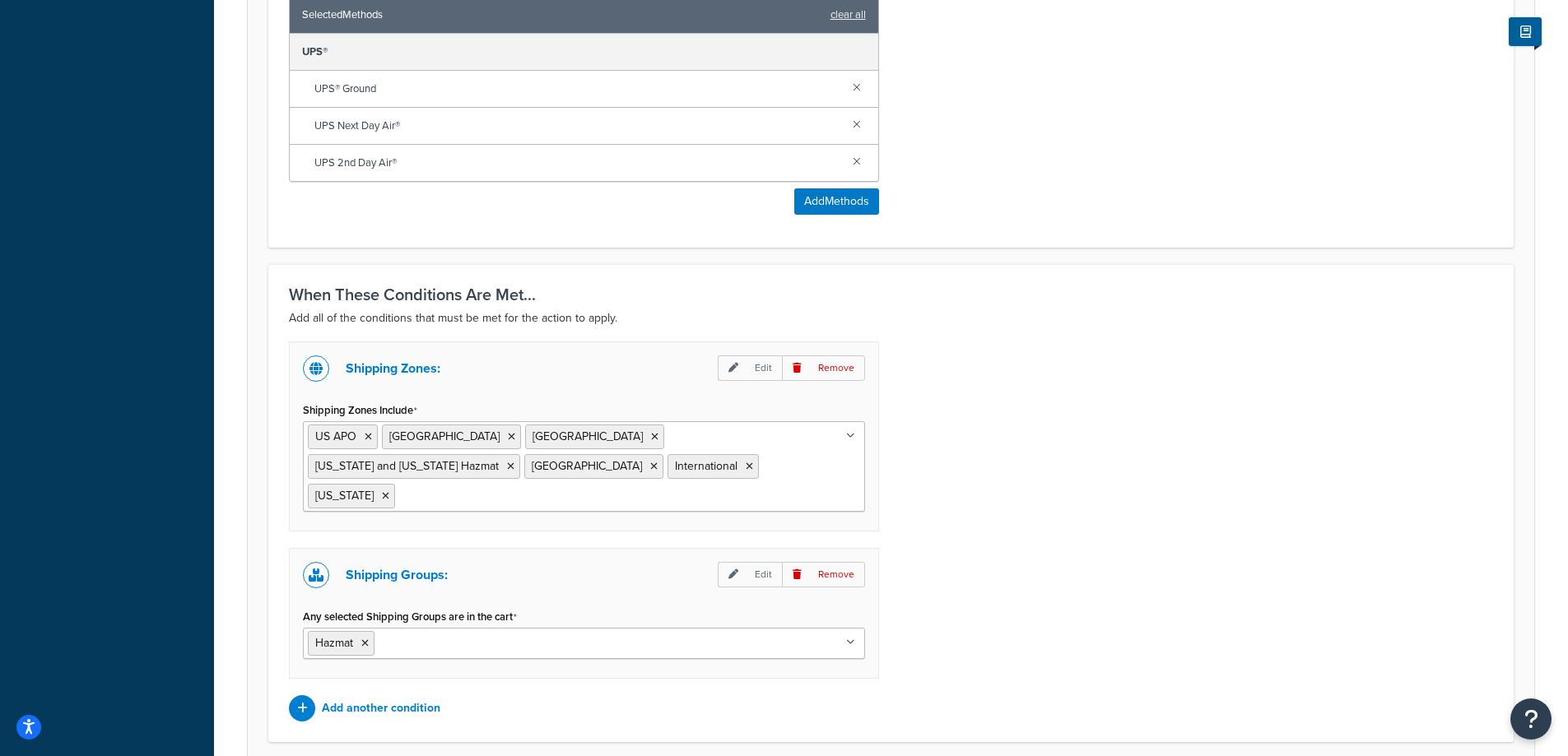
scroll to position [877, 0]
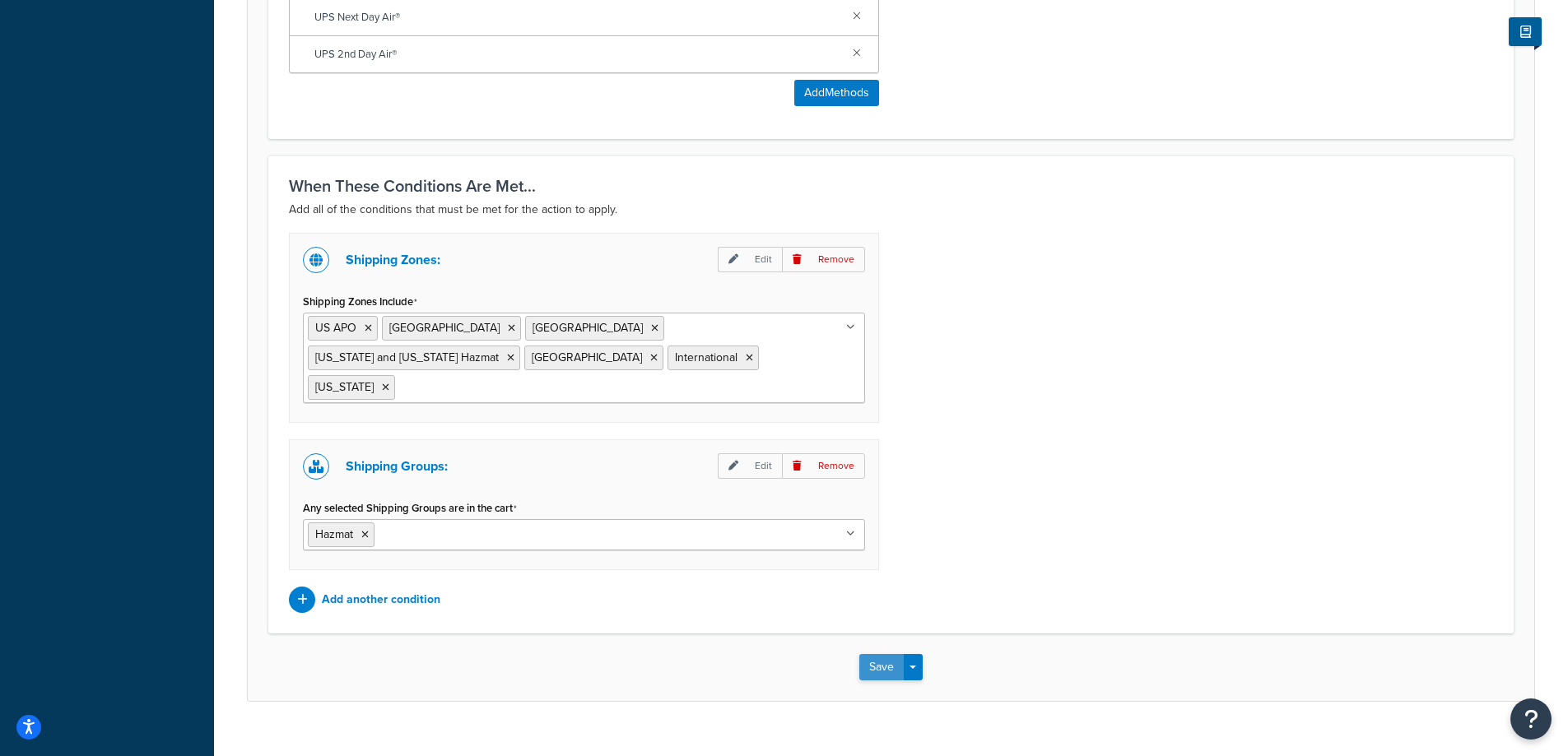
click at [878, 654] on button "Save" at bounding box center [882, 667] width 45 height 27
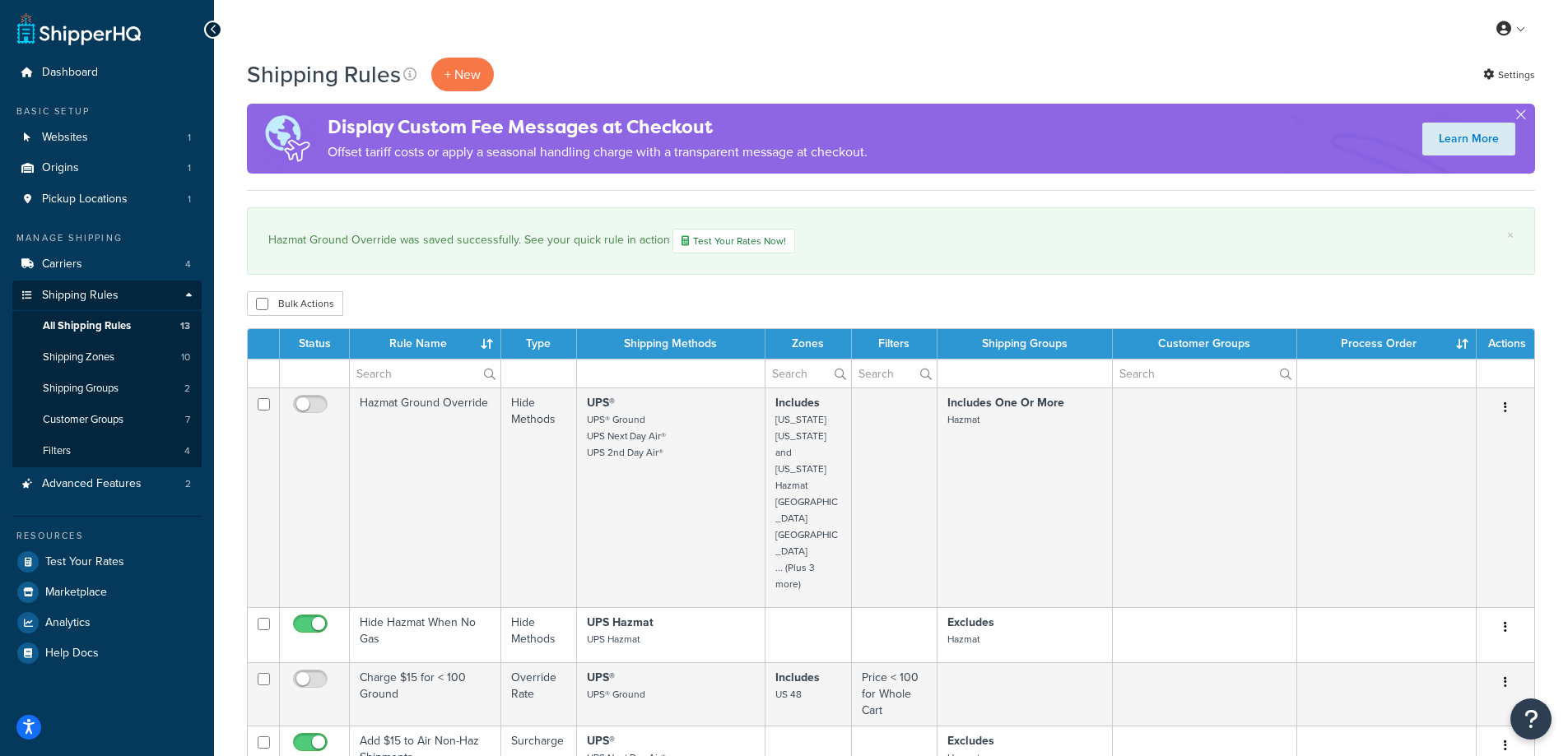
drag, startPoint x: 683, startPoint y: 434, endPoint x: 1183, endPoint y: 197, distance: 553.3
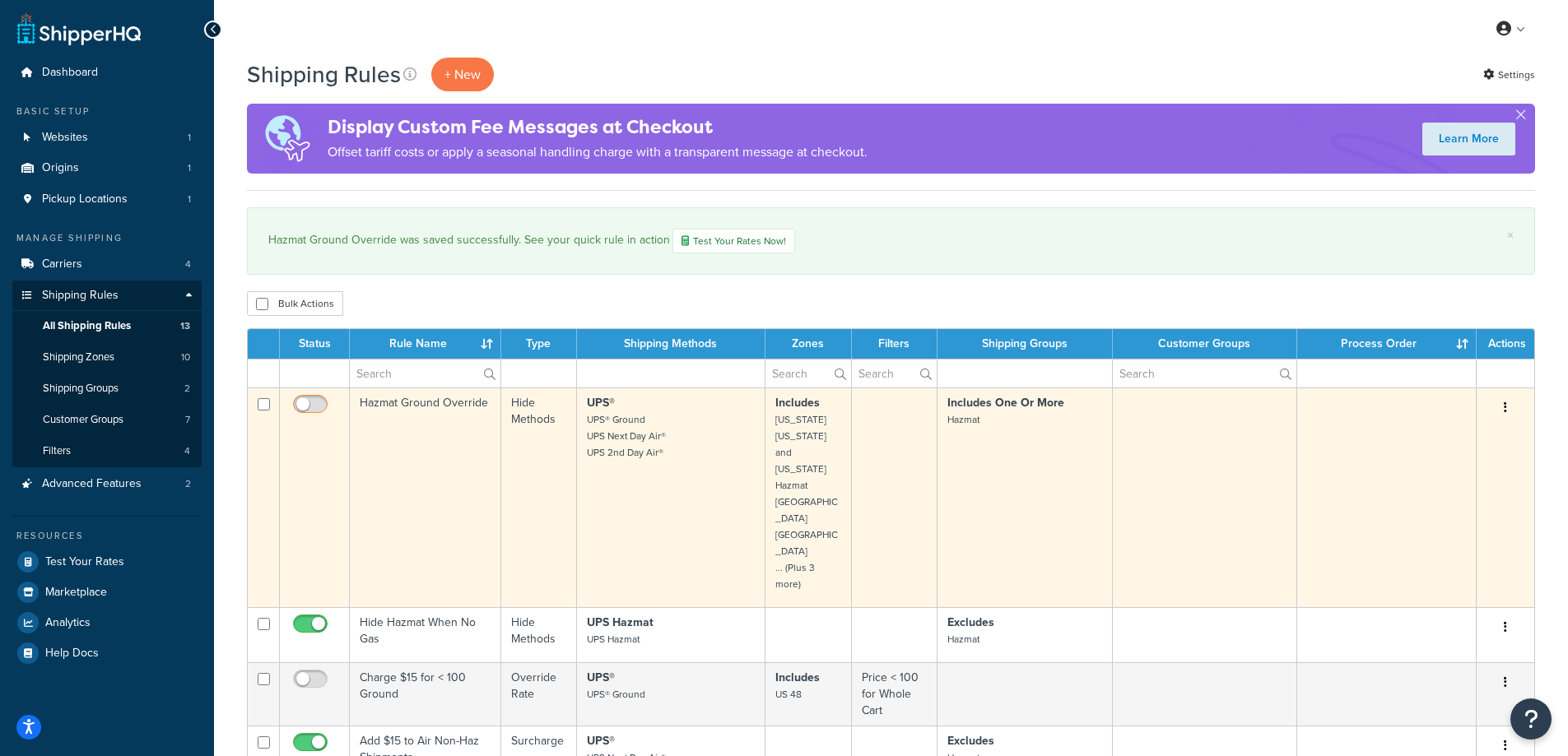
click at [305, 405] on input "checkbox" at bounding box center [312, 409] width 46 height 21
checkbox input "true"
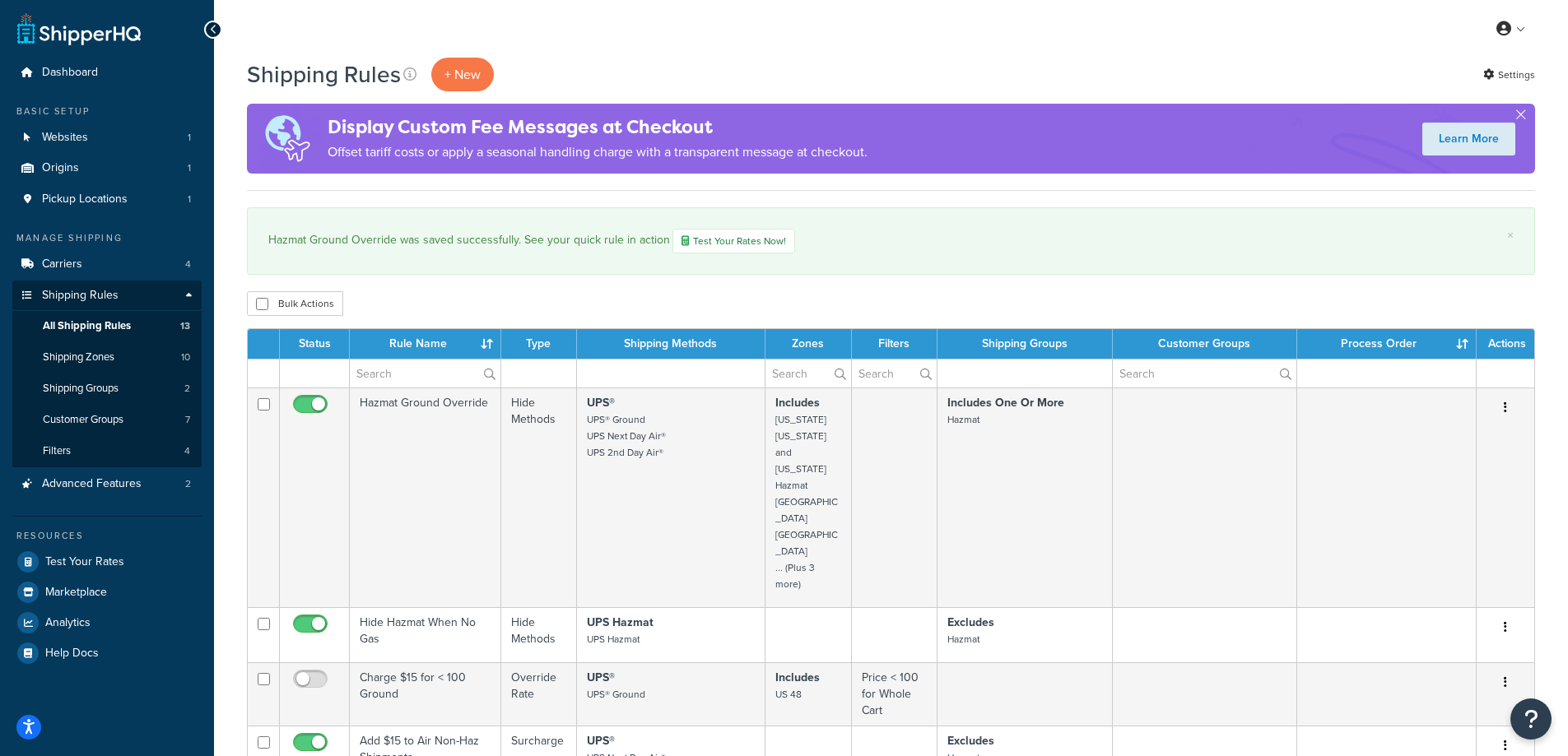
click at [658, 294] on div "Bulk Actions Duplicate [GEOGRAPHIC_DATA]" at bounding box center [891, 303] width 1289 height 25
click at [983, 239] on div "Hazmat Ground Override was saved successfully. See your quick rule in action Te…" at bounding box center [891, 241] width 1246 height 25
